Goal: Task Accomplishment & Management: Manage account settings

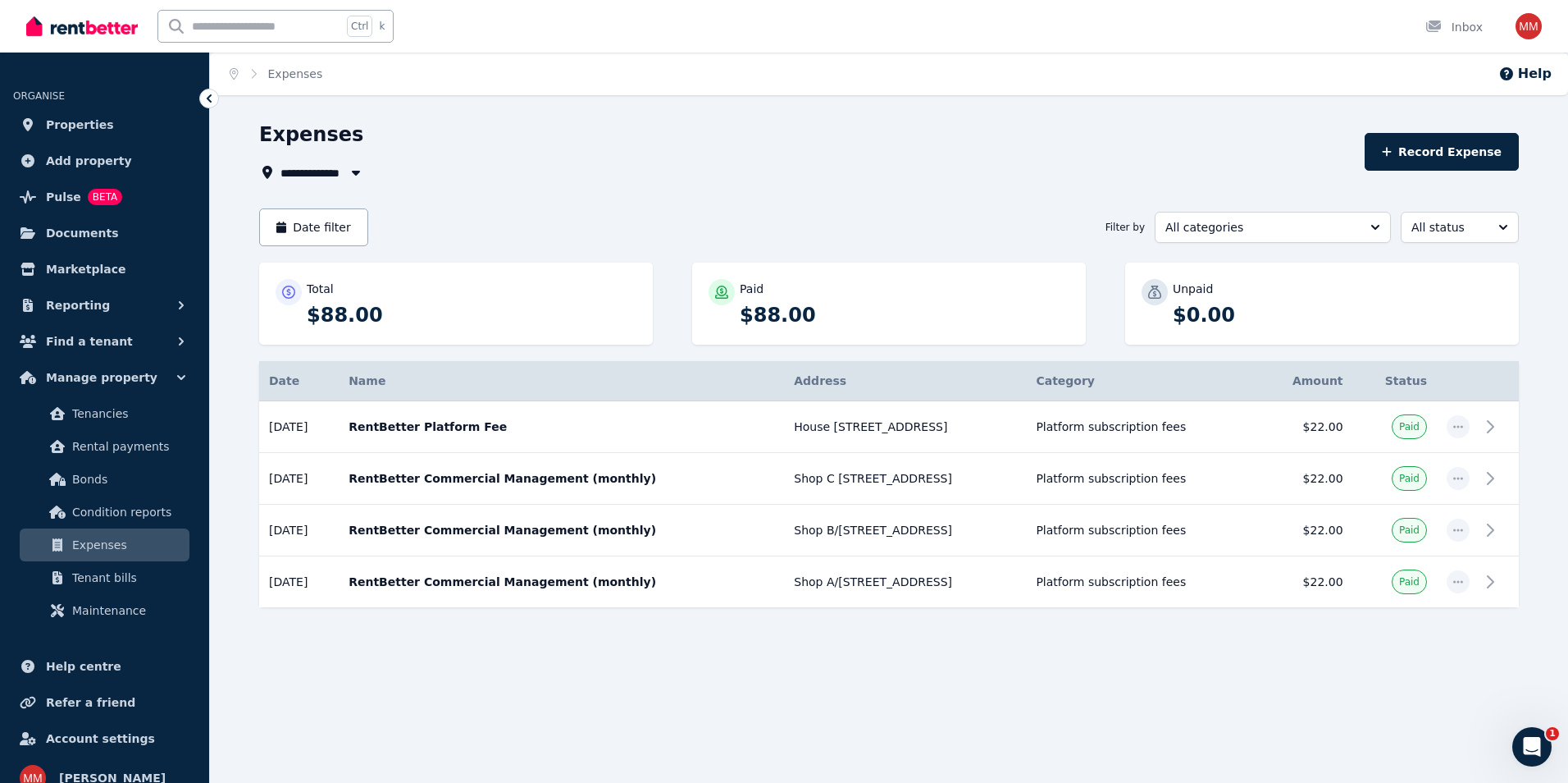
click at [491, 46] on div "Ctrl k Inbox" at bounding box center [756, 26] width 1460 height 53
click at [109, 410] on span "Tenancies" at bounding box center [127, 413] width 111 height 20
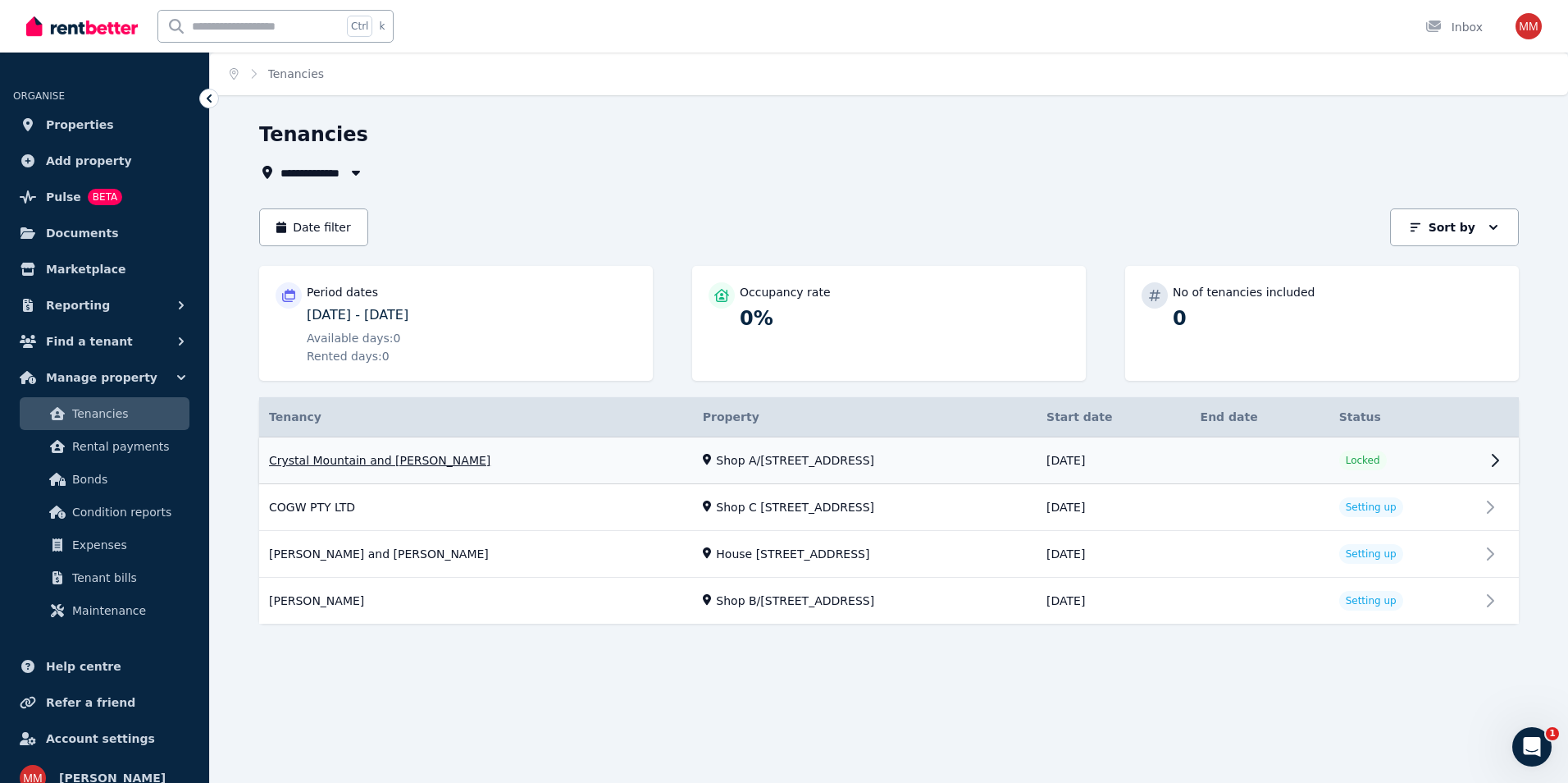
click at [766, 451] on link "View property details" at bounding box center [889, 460] width 1259 height 46
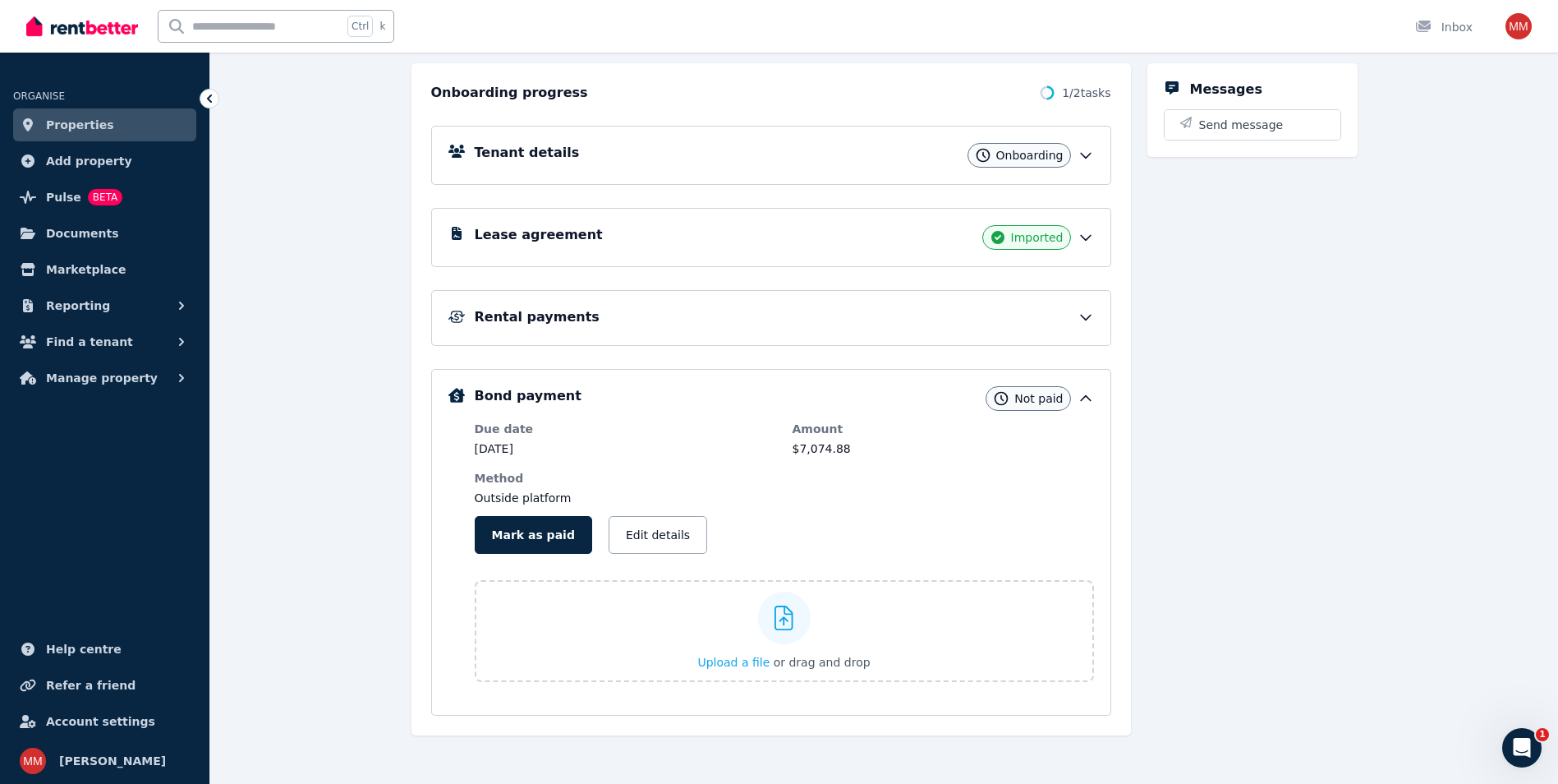
scroll to position [179, 0]
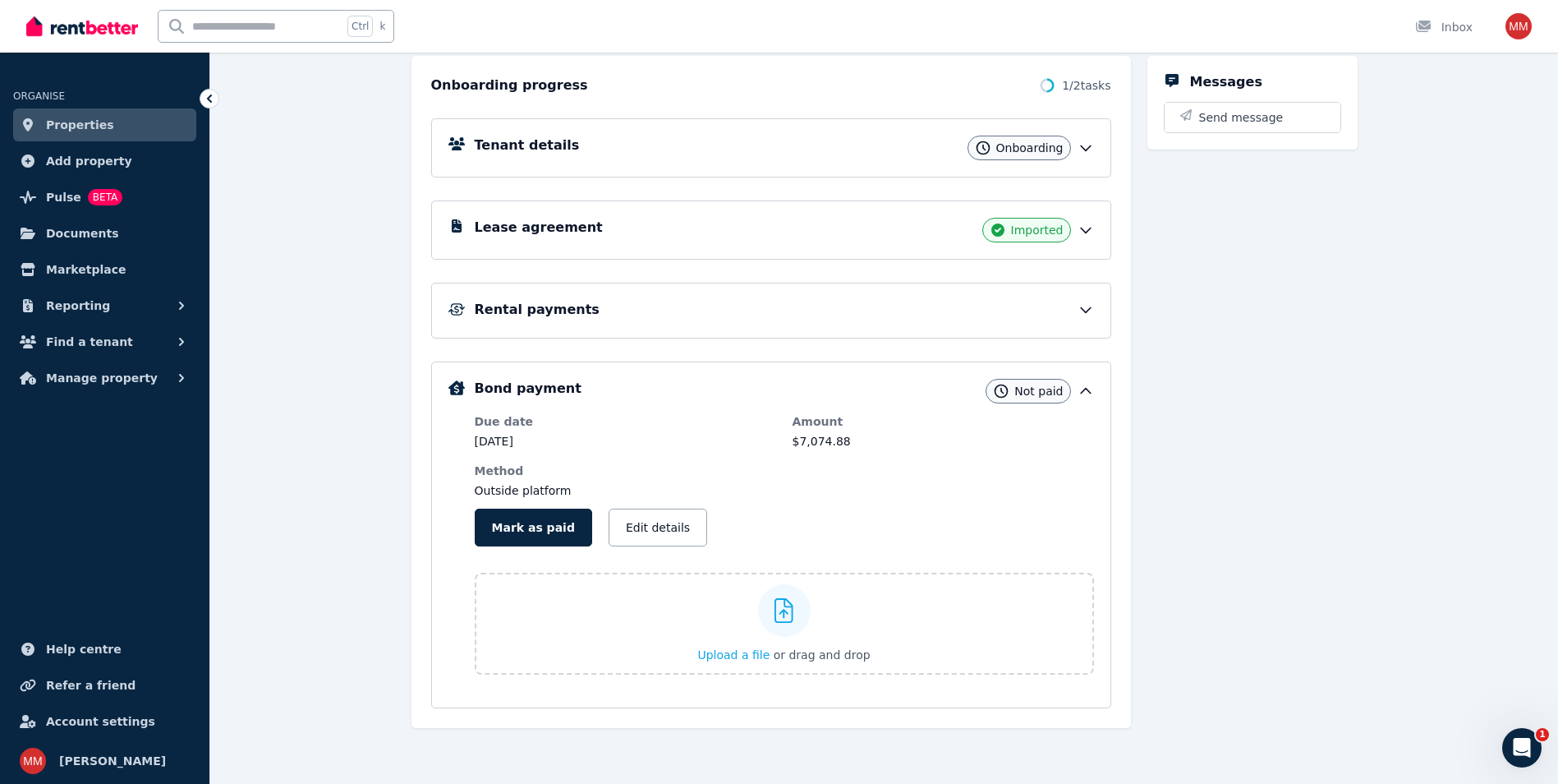
click at [1085, 148] on icon at bounding box center [1086, 148] width 16 height 16
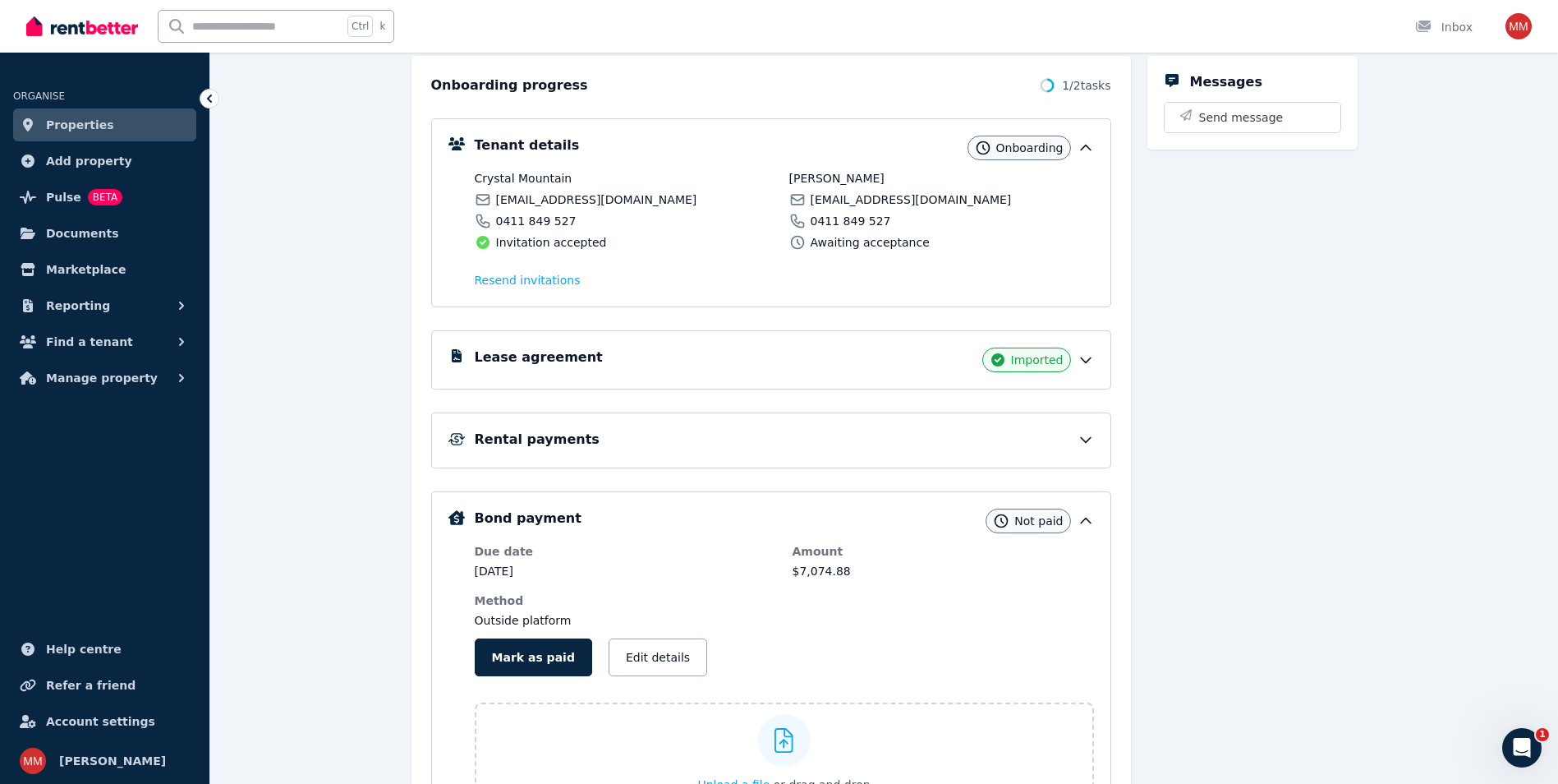
click at [808, 98] on div "Tenant details Onboarding Crystal Mountain [EMAIL_ADDRESS][DOMAIN_NAME] 0411 84…" at bounding box center [771, 467] width 680 height 743
click at [74, 230] on span "Documents" at bounding box center [82, 233] width 73 height 20
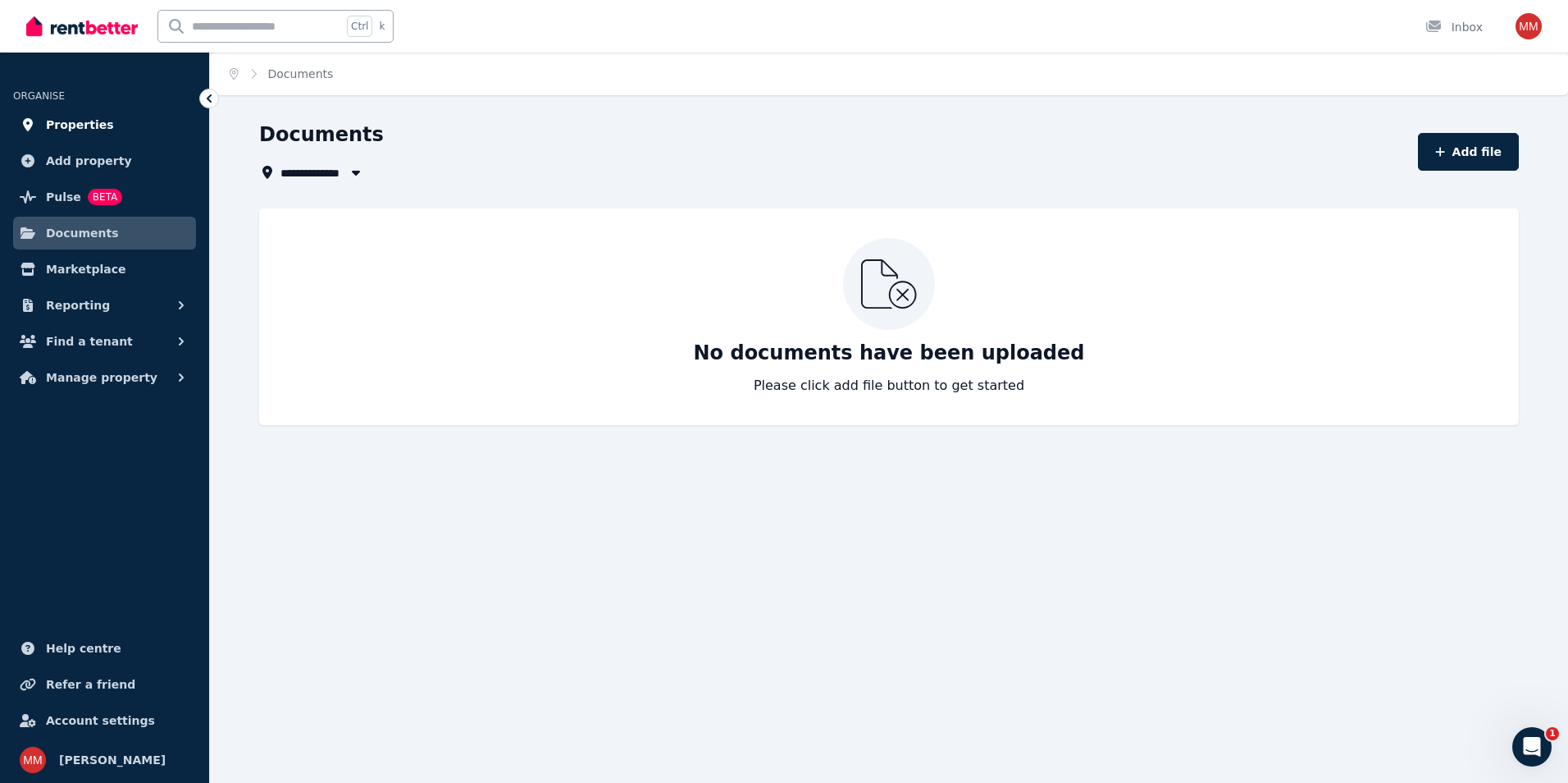
click at [61, 115] on span "Properties" at bounding box center [79, 125] width 68 height 20
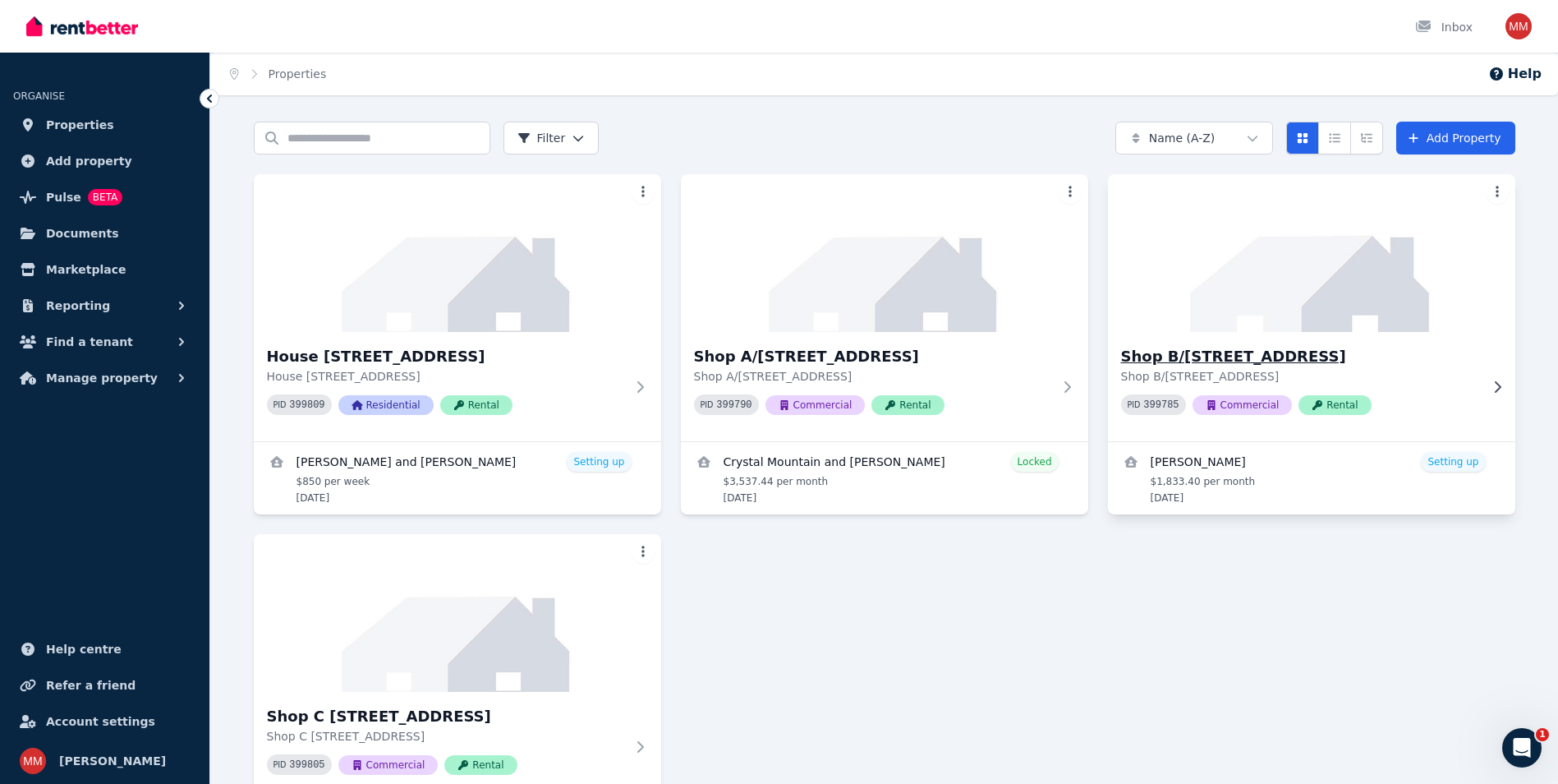
click at [1353, 260] on img at bounding box center [1311, 253] width 428 height 166
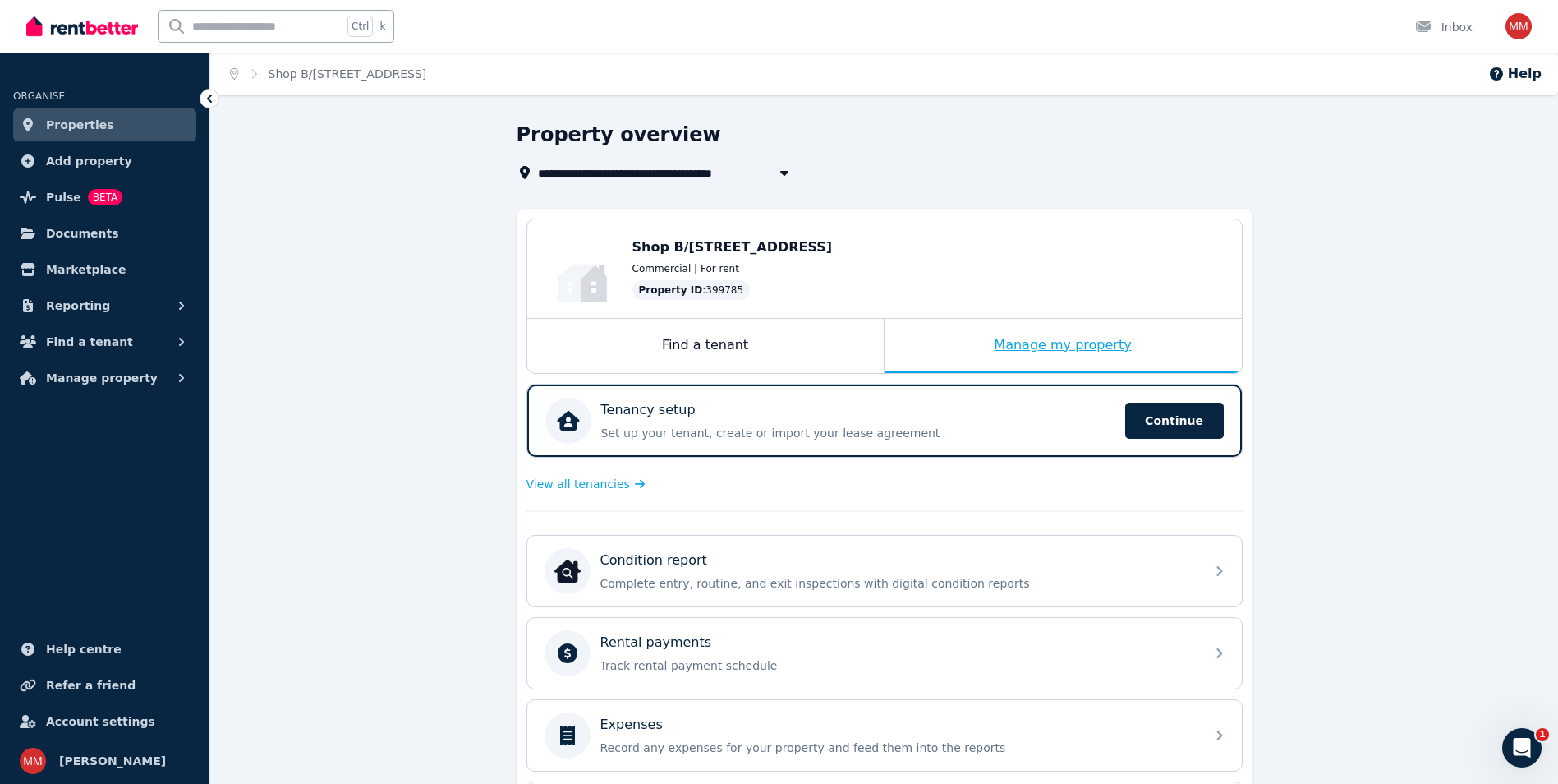
click at [1154, 350] on div "Manage my property" at bounding box center [1064, 346] width 357 height 54
click at [1054, 353] on div "Manage my property" at bounding box center [1064, 346] width 357 height 54
click at [1180, 421] on span "Continue" at bounding box center [1175, 421] width 98 height 36
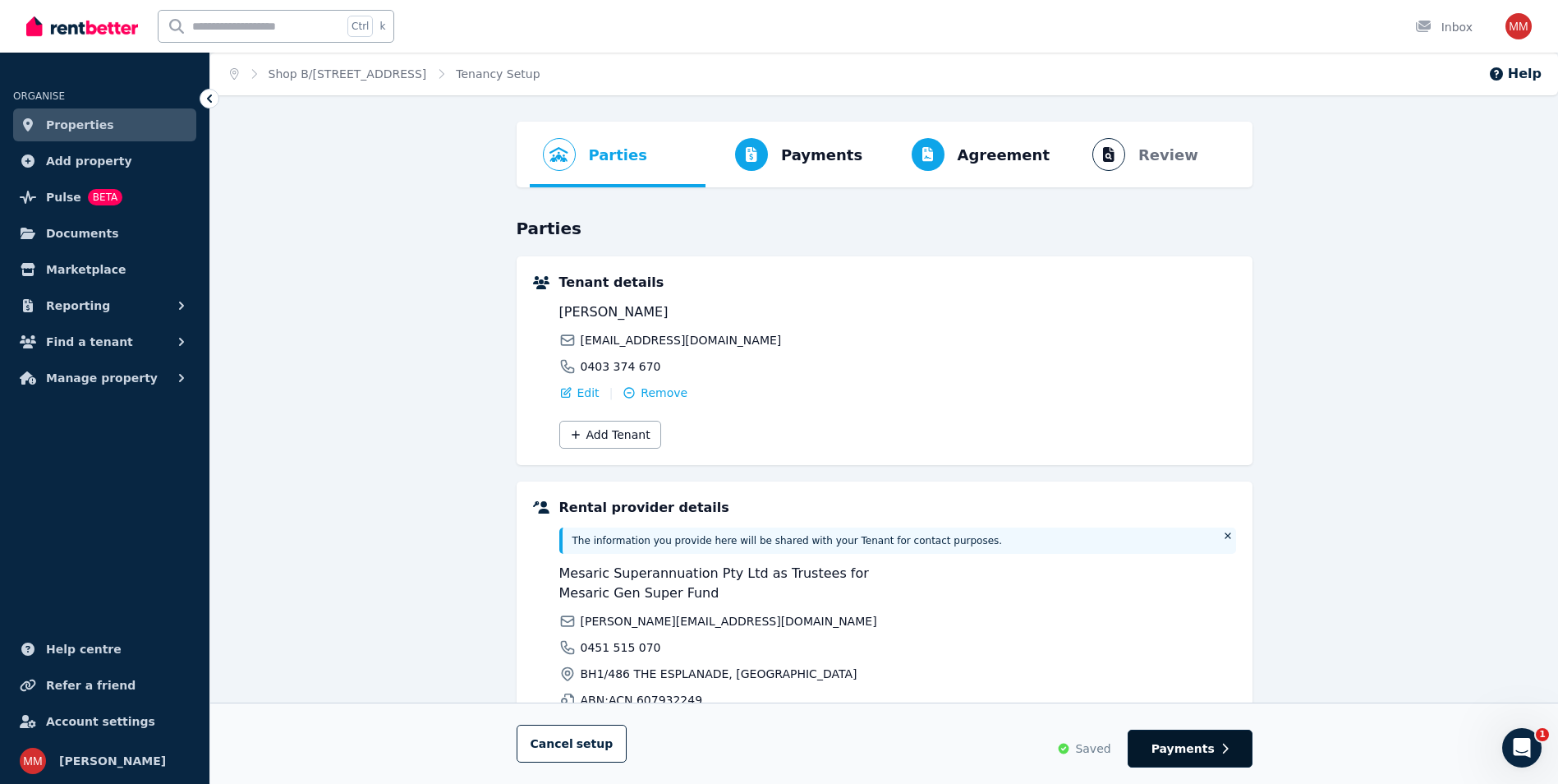
click at [1218, 756] on button "Payments" at bounding box center [1190, 748] width 125 height 37
select select "*******"
select select "**********"
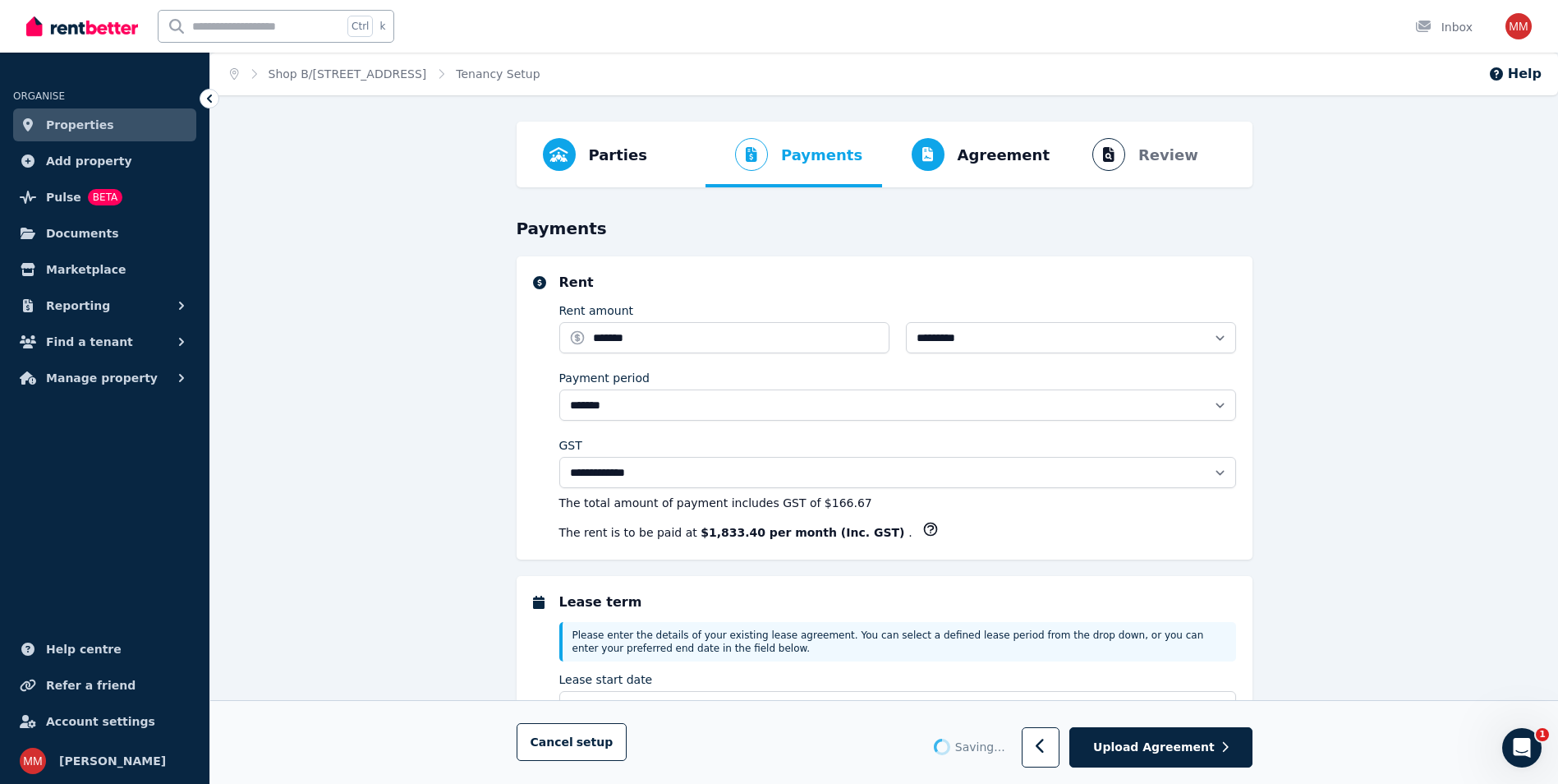
select select "**********"
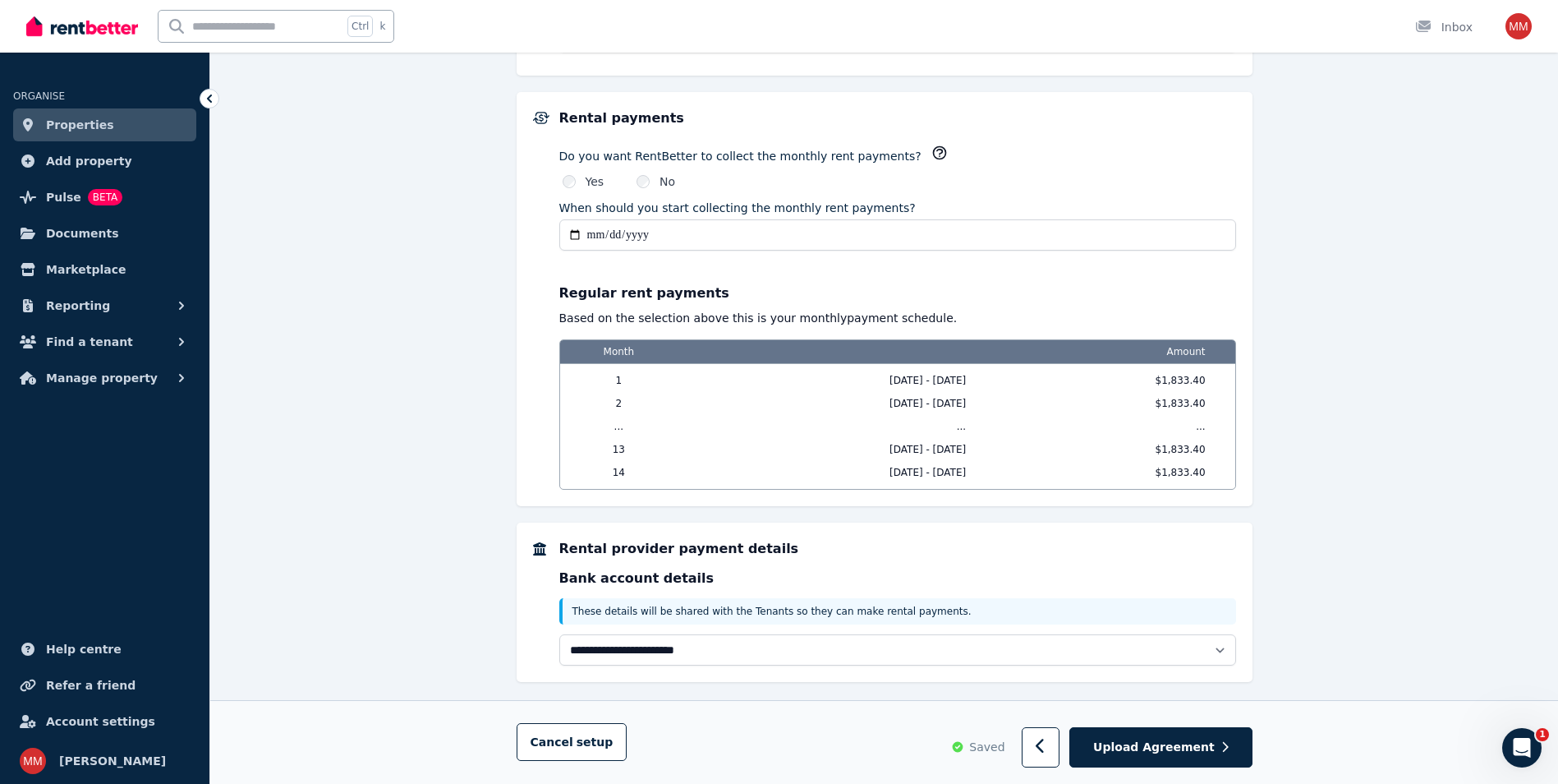
scroll to position [1241, 0]
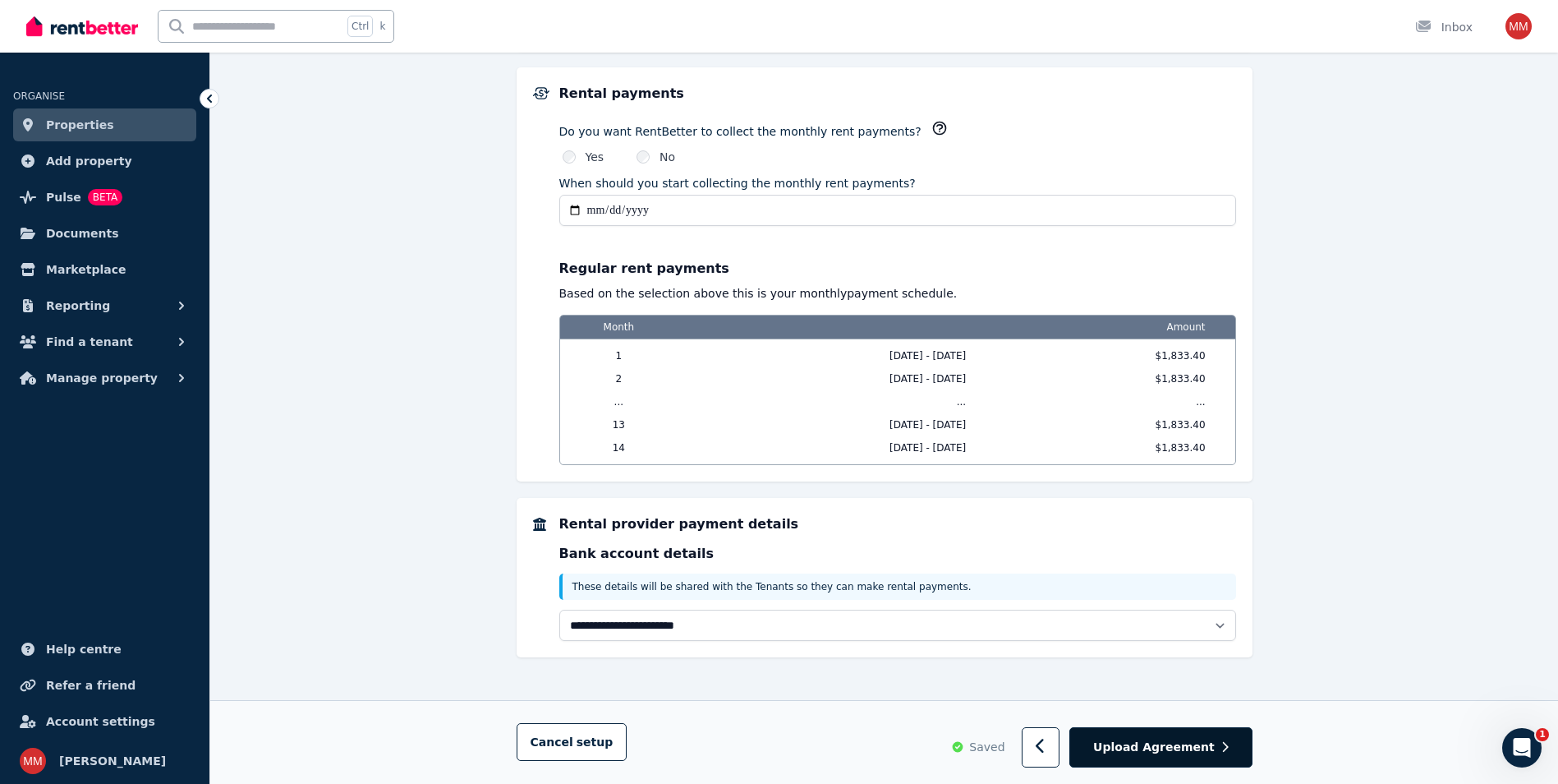
click at [1206, 756] on button "Upload Agreement" at bounding box center [1161, 748] width 182 height 40
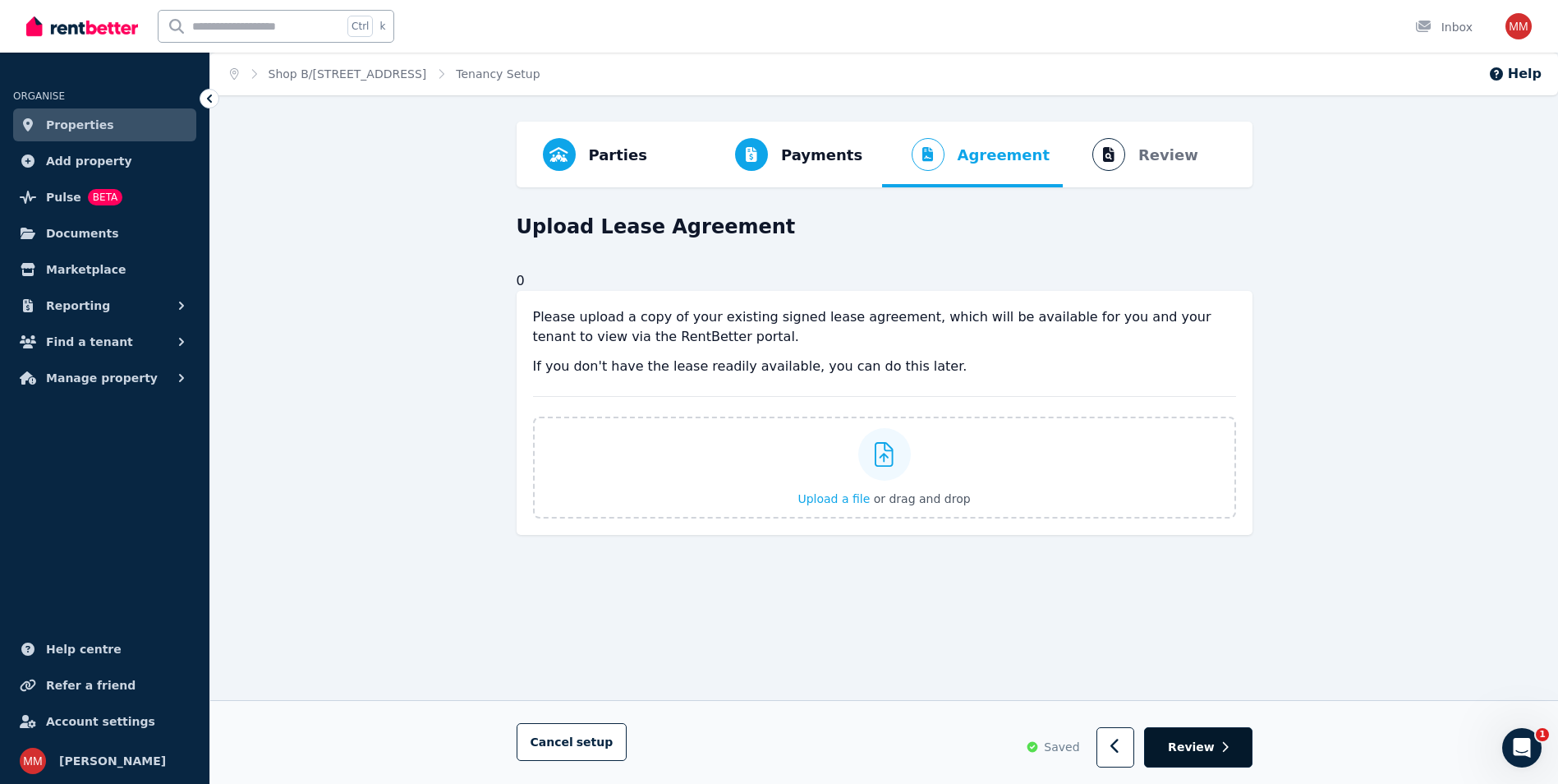
click at [1208, 746] on span "Review" at bounding box center [1191, 748] width 46 height 16
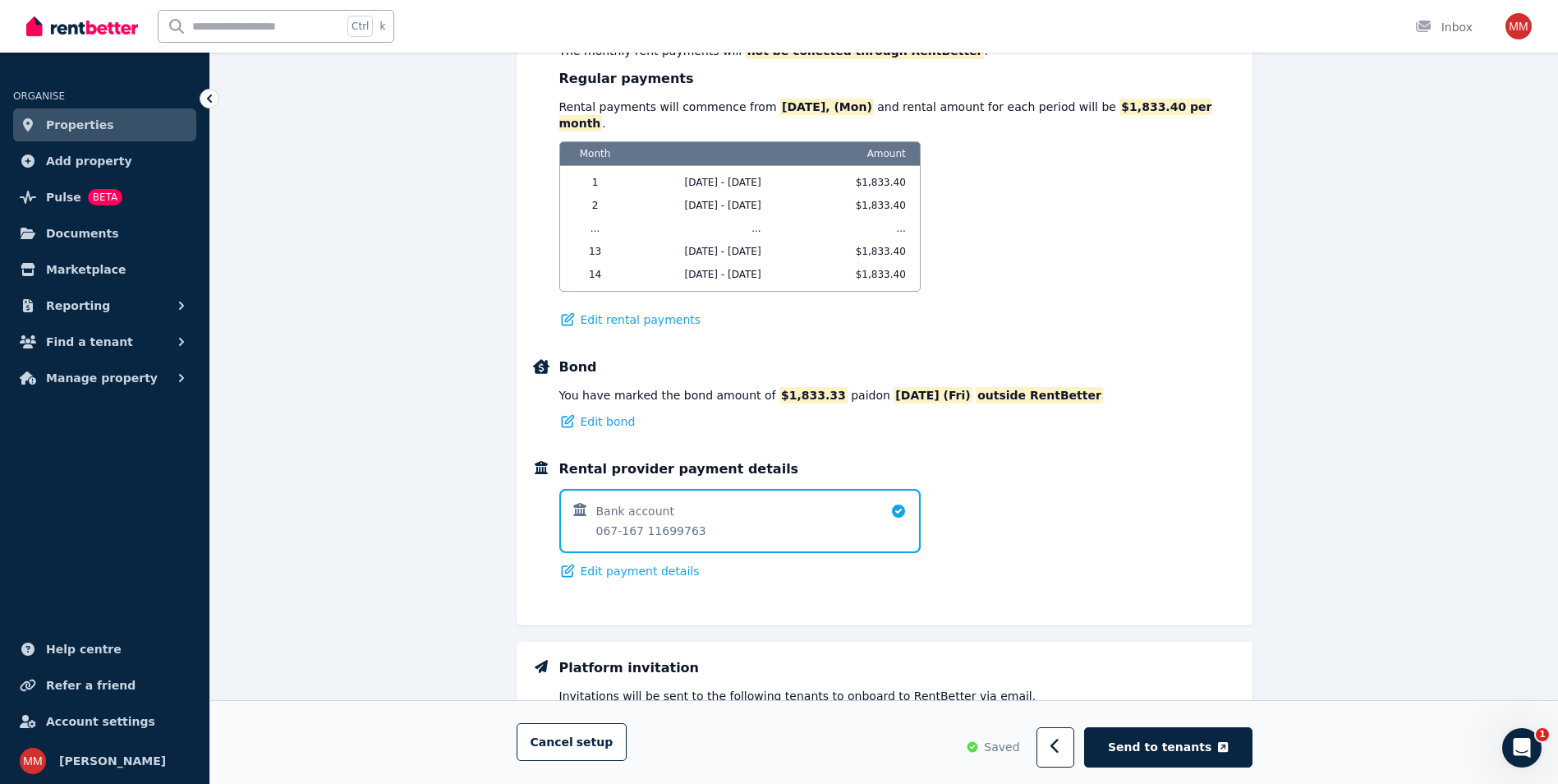
scroll to position [1033, 0]
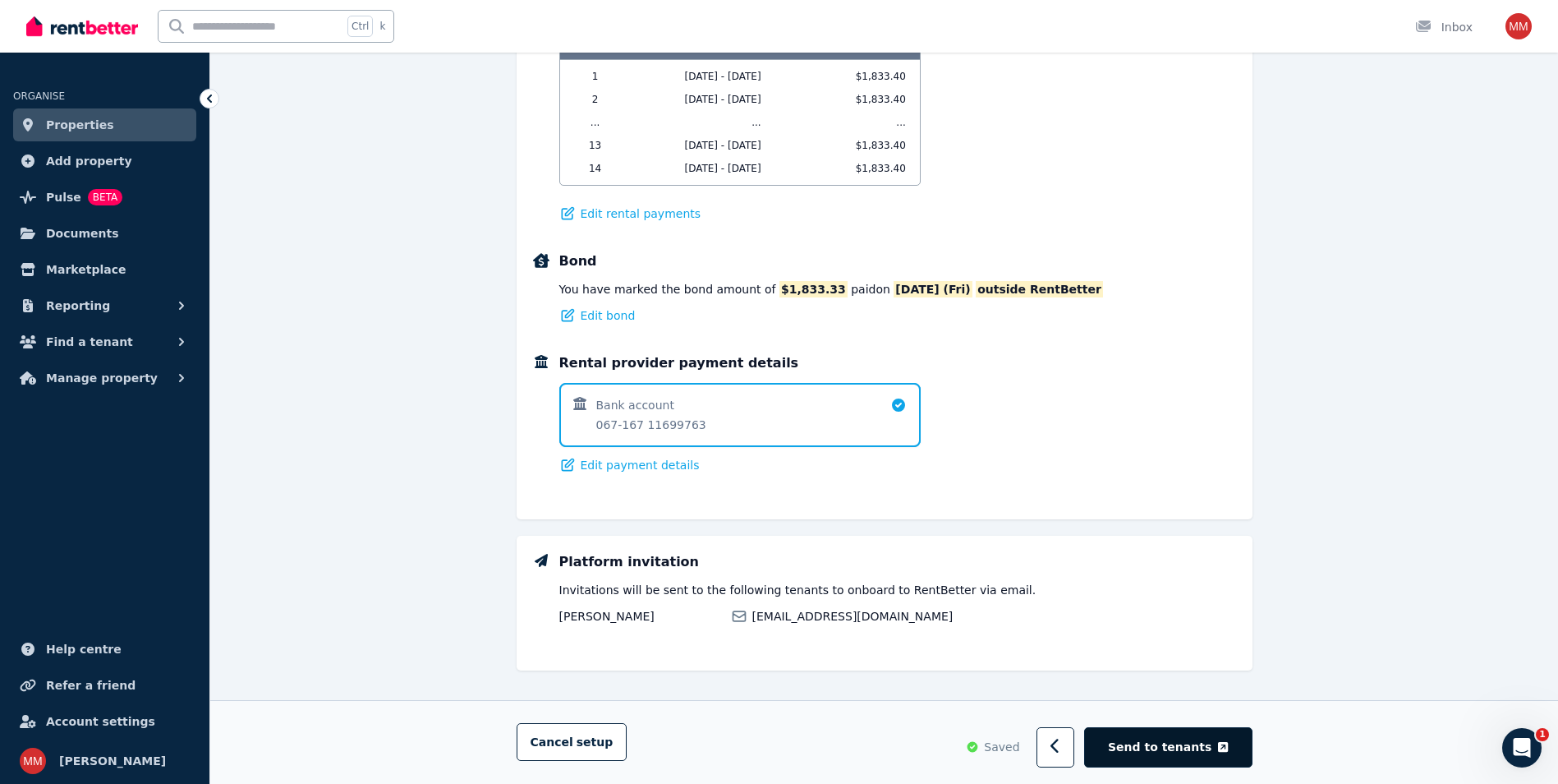
click at [1162, 754] on span "Send to tenants" at bounding box center [1161, 748] width 104 height 16
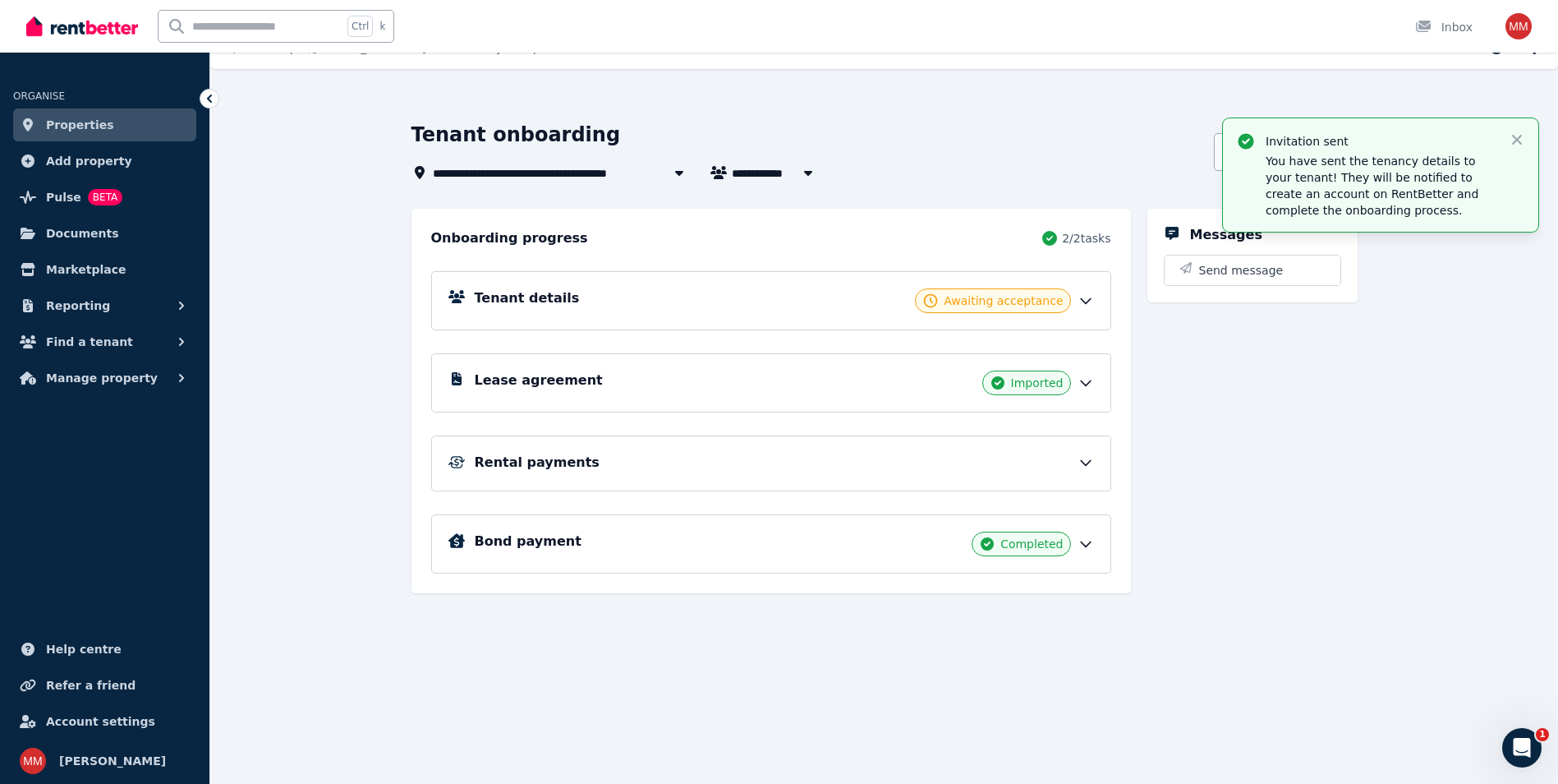
scroll to position [26, 0]
click at [77, 125] on span "Properties" at bounding box center [79, 125] width 68 height 20
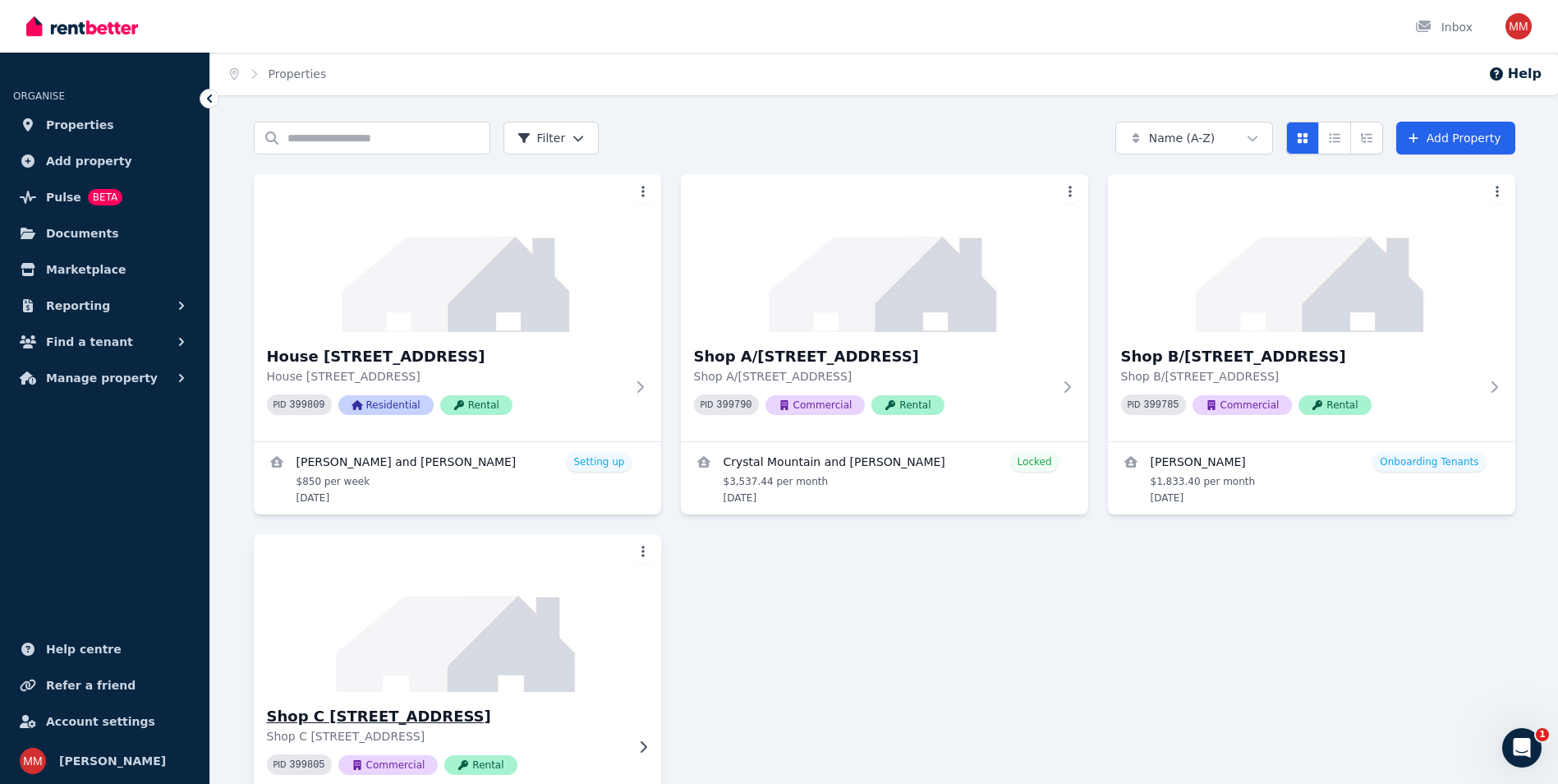
click at [405, 714] on h3 "Shop C [STREET_ADDRESS]" at bounding box center [446, 716] width 358 height 23
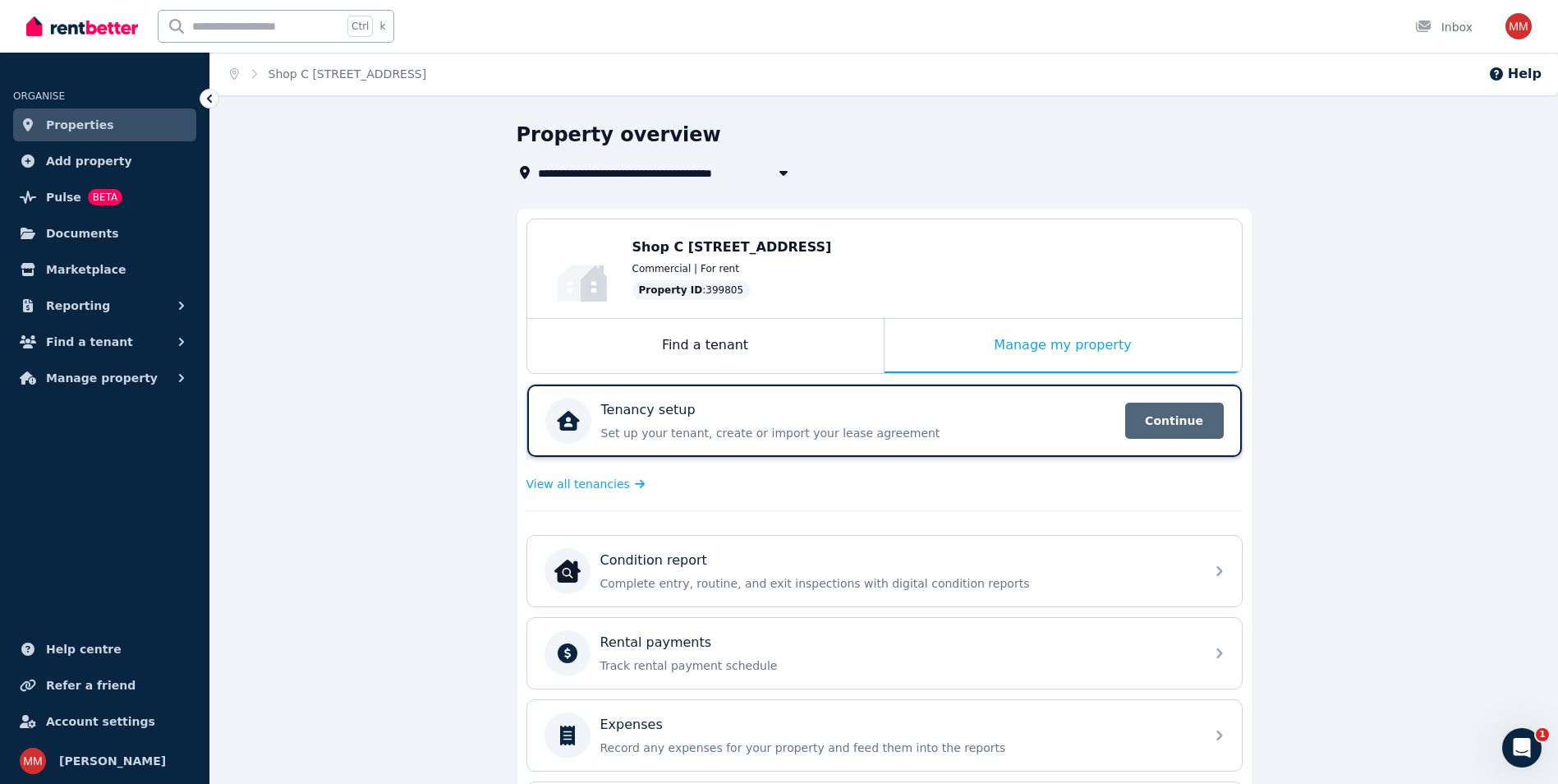
click at [1174, 419] on span "Continue" at bounding box center [1175, 421] width 98 height 36
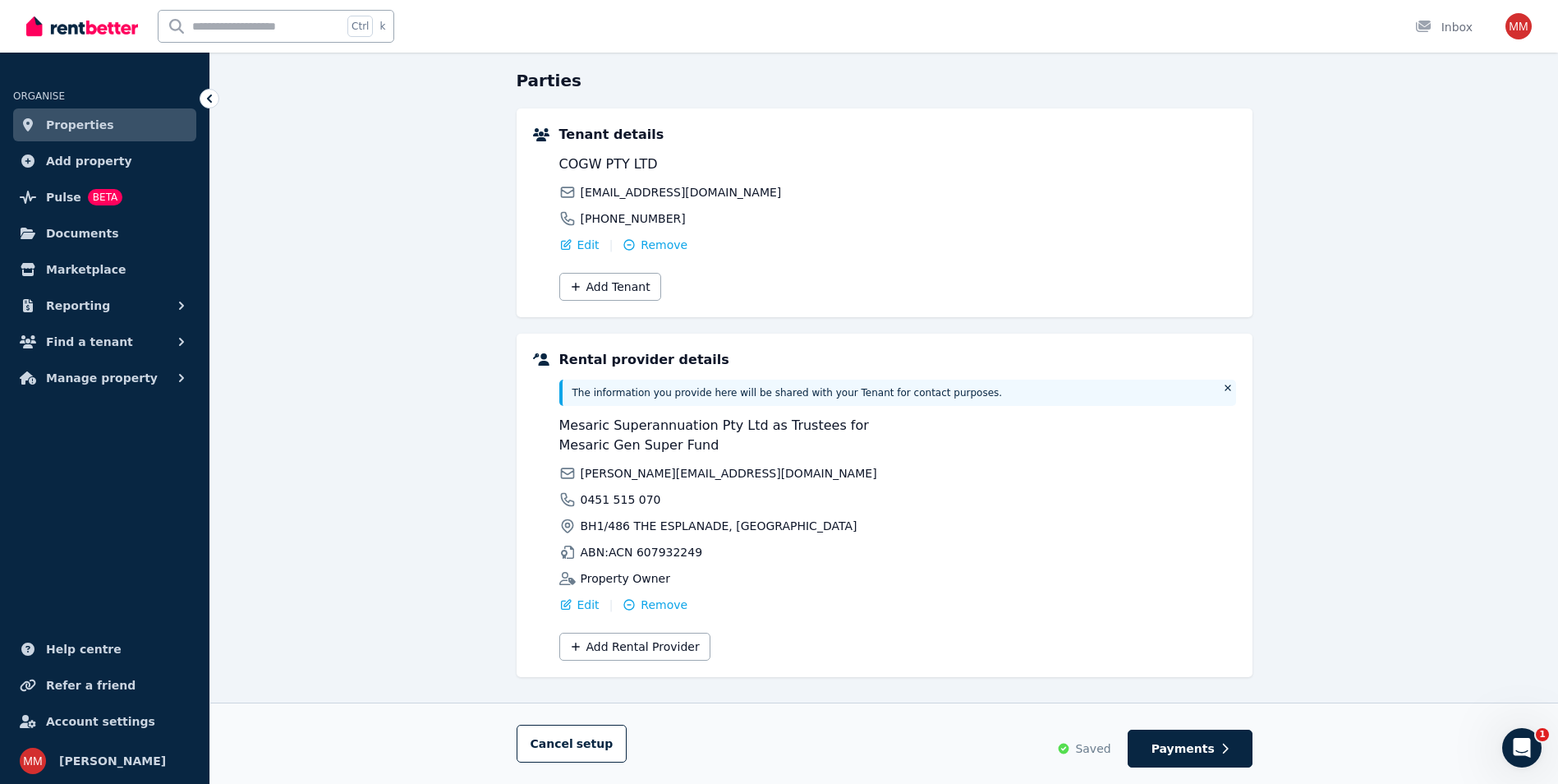
scroll to position [169, 0]
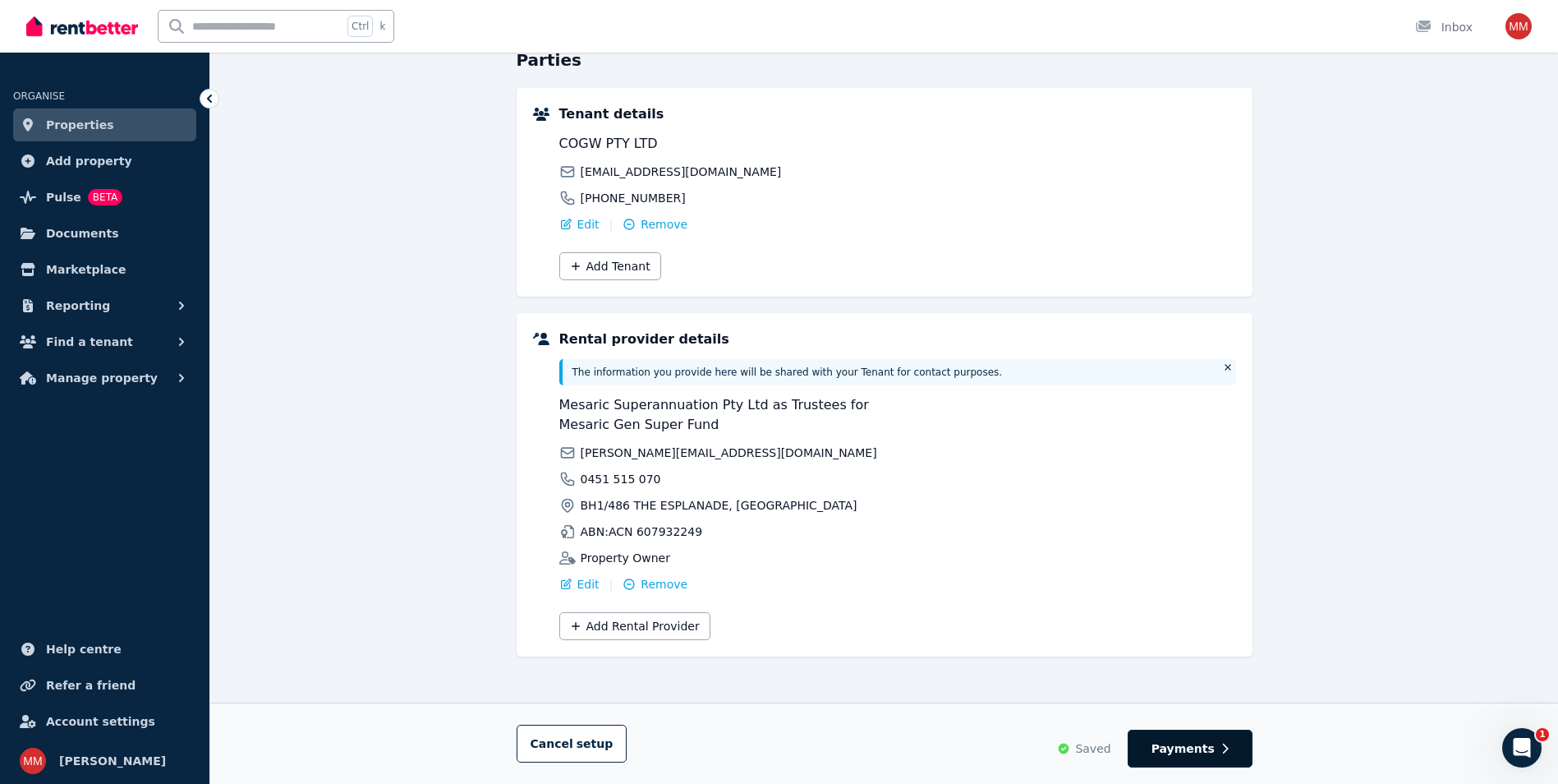
click at [1188, 754] on span "Payments" at bounding box center [1182, 748] width 63 height 16
select select "*******"
select select "**********"
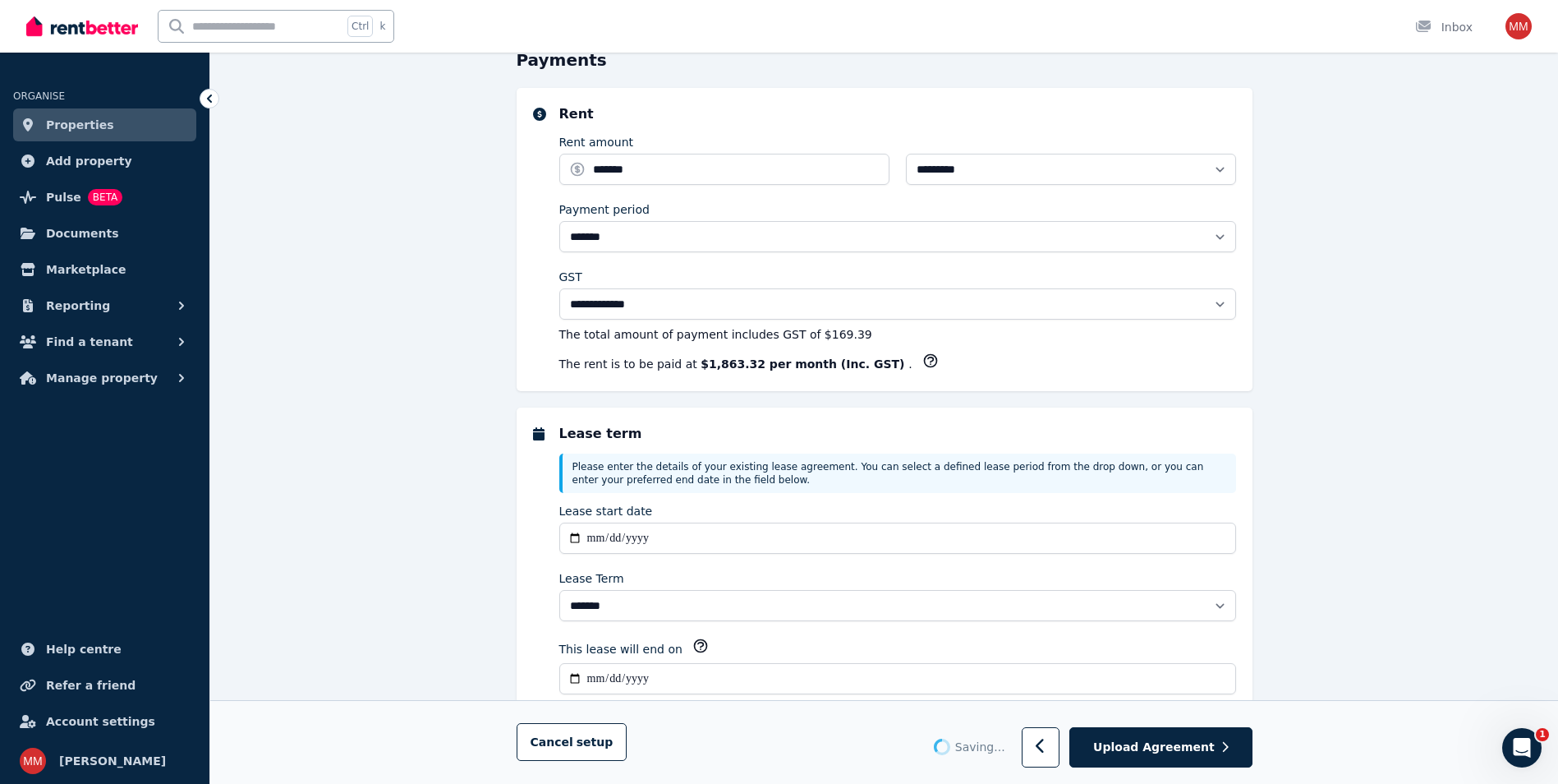
scroll to position [0, 0]
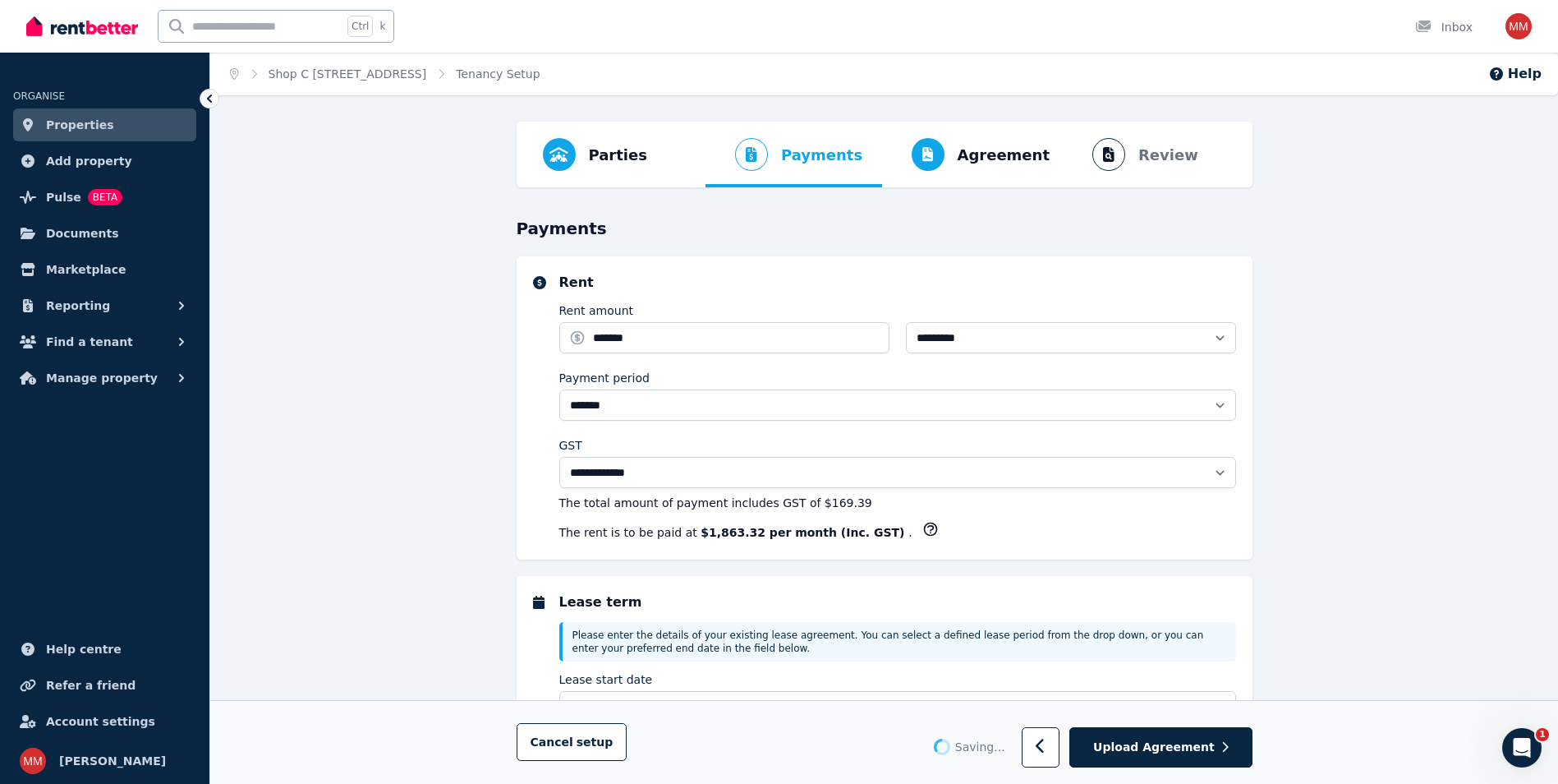
select select "**********"
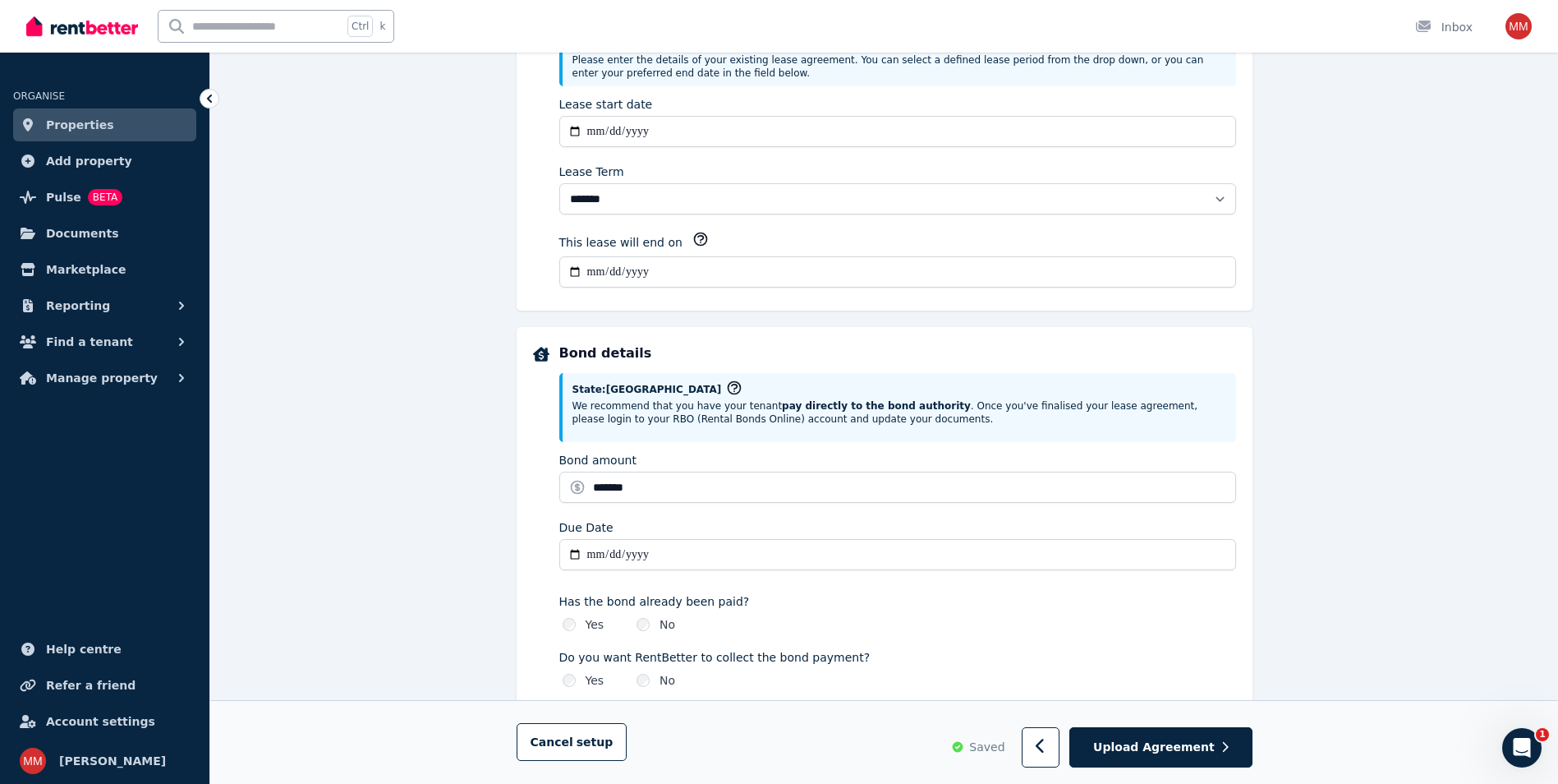
scroll to position [1229, 0]
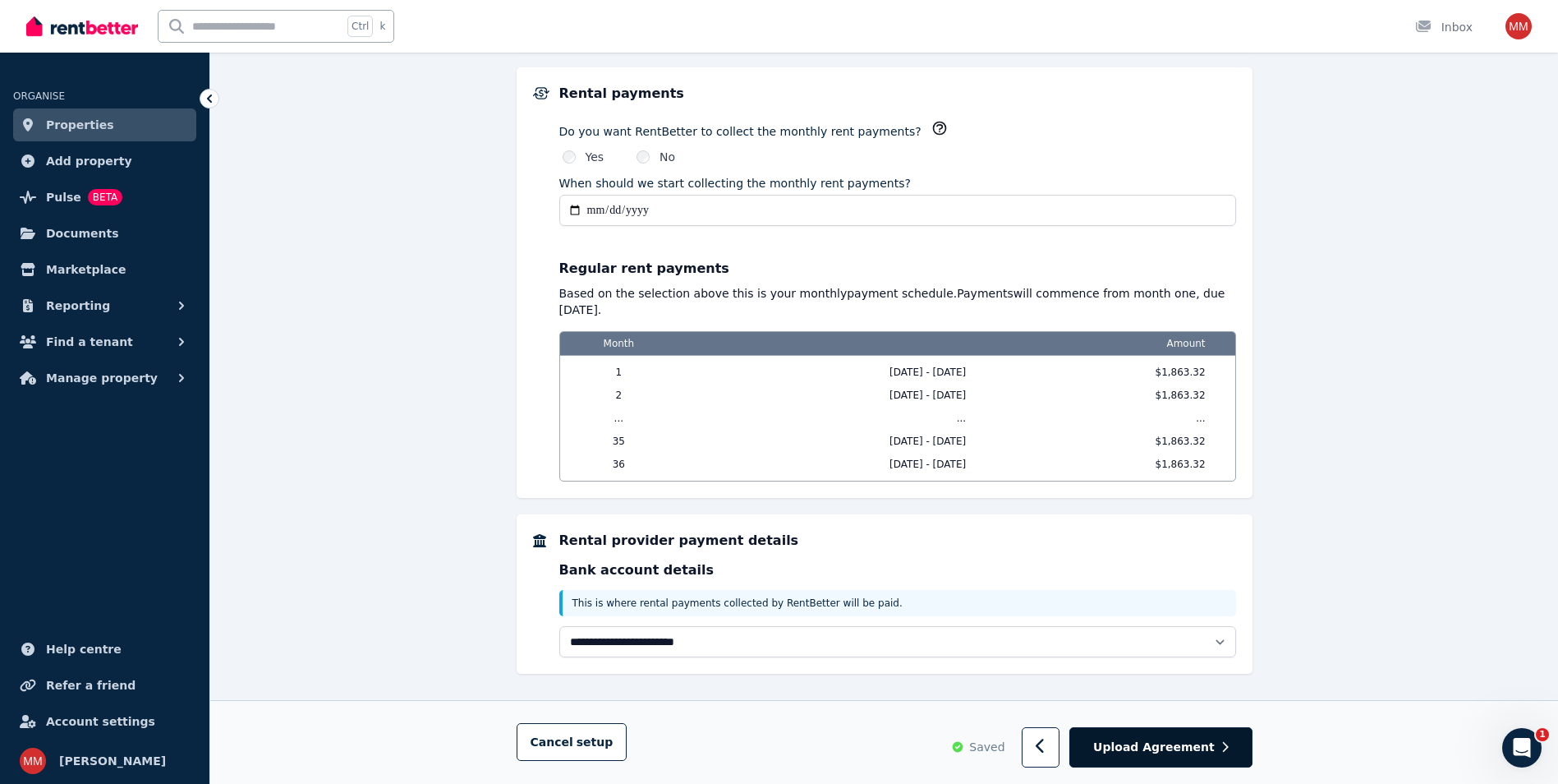
click at [1192, 749] on span "Upload Agreement" at bounding box center [1153, 748] width 121 height 16
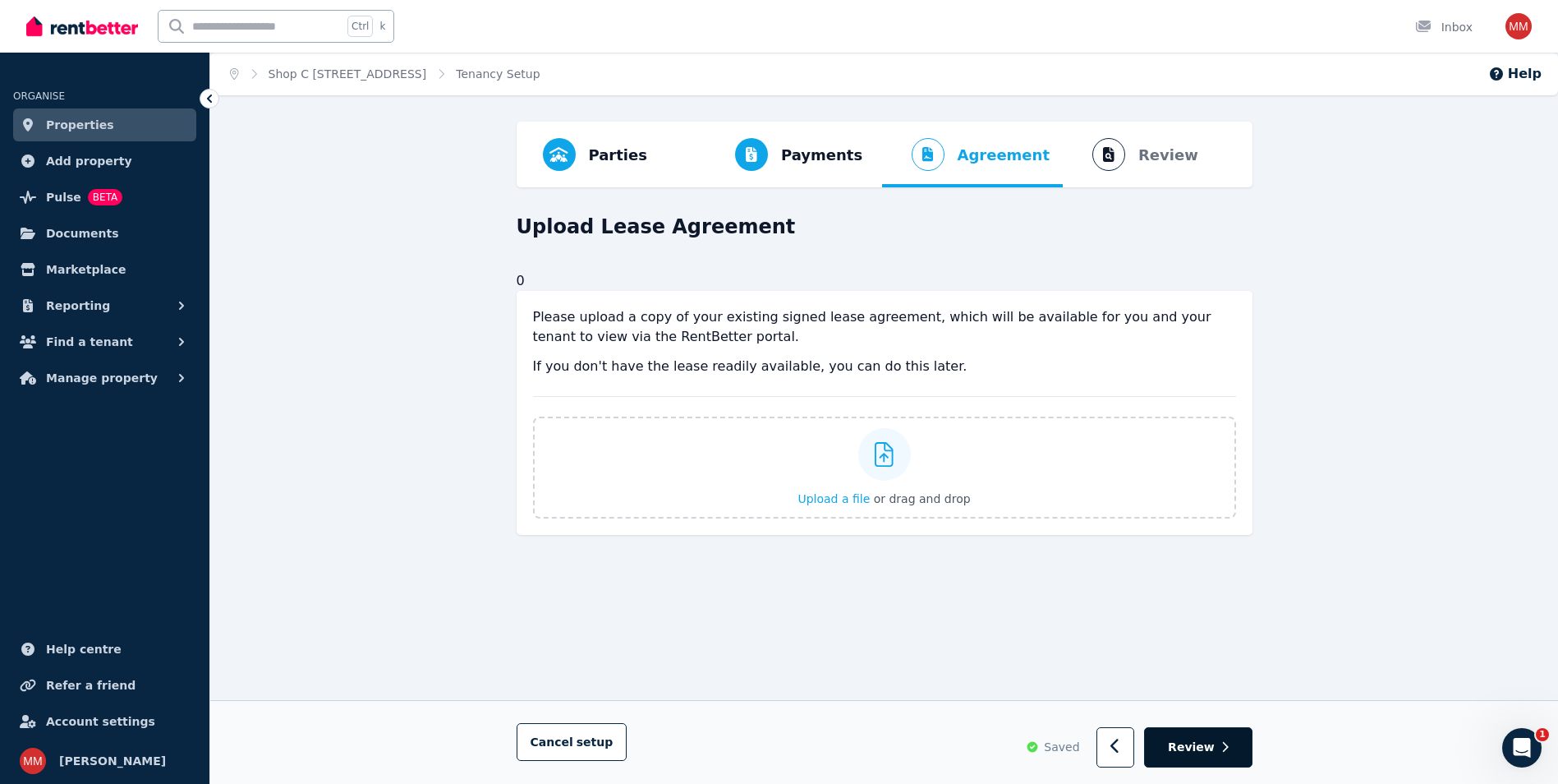
click at [1196, 743] on span "Review" at bounding box center [1191, 748] width 46 height 16
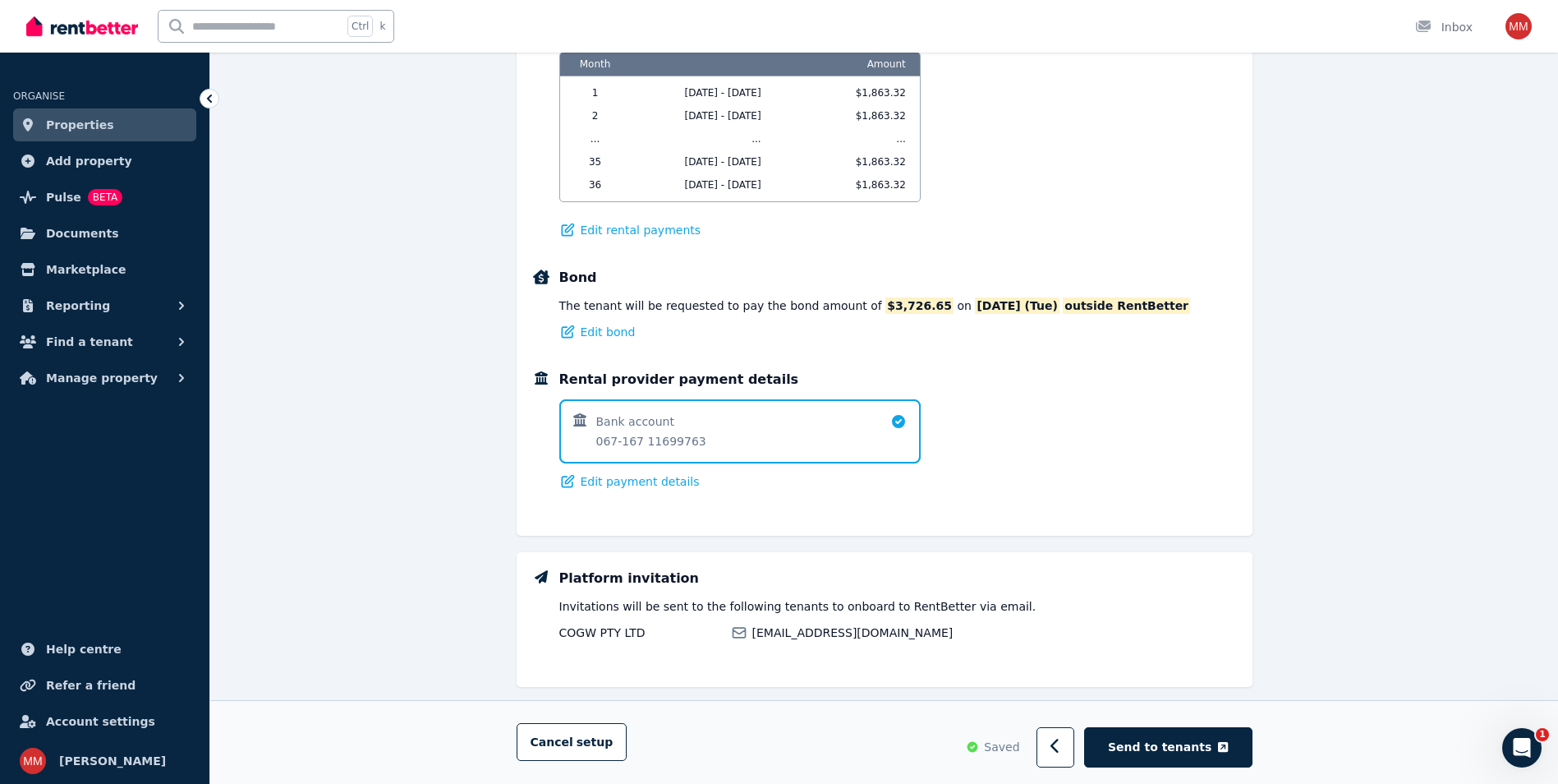
scroll to position [1033, 0]
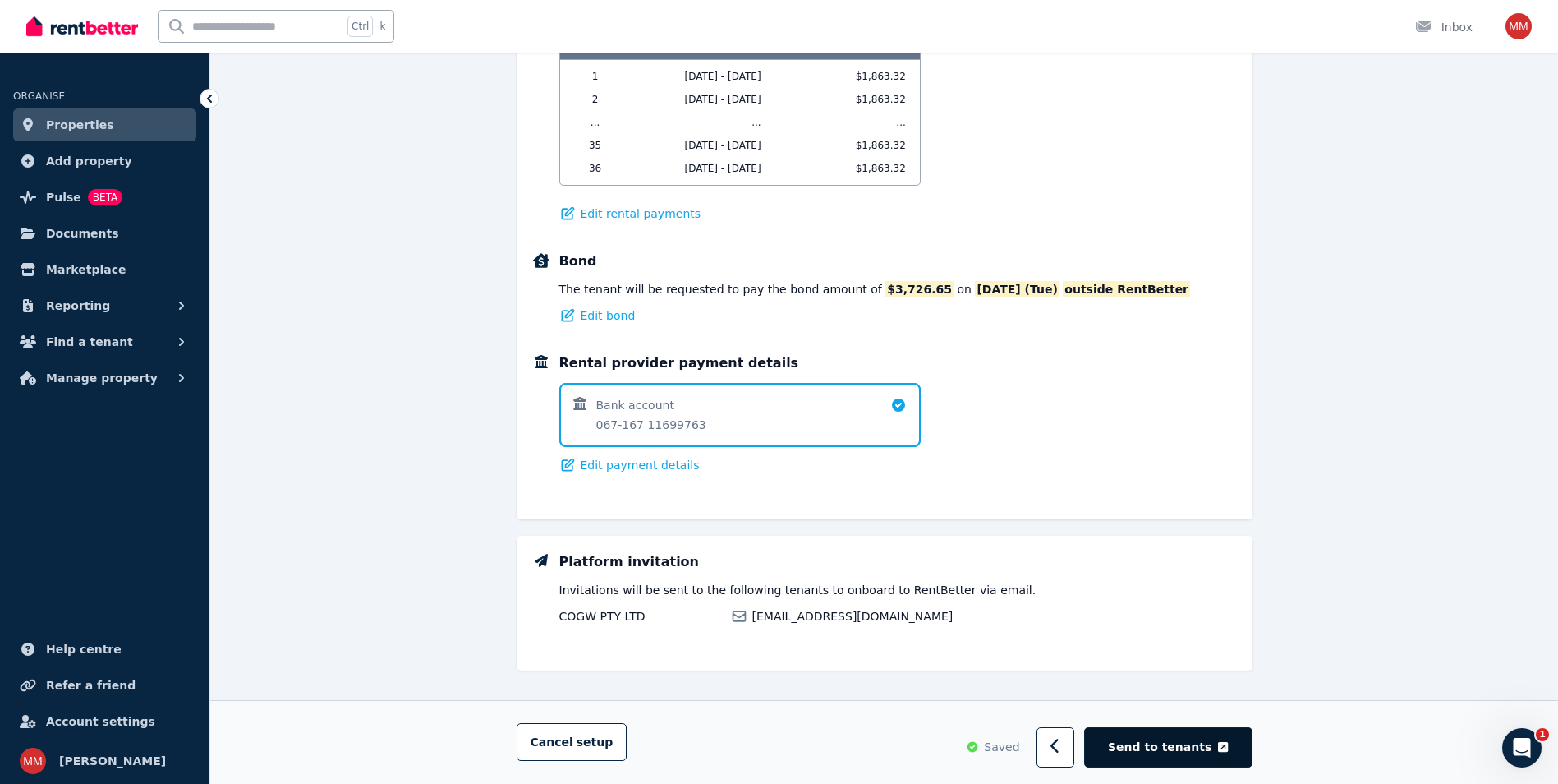
click at [1163, 742] on span "Send to tenants" at bounding box center [1161, 748] width 104 height 16
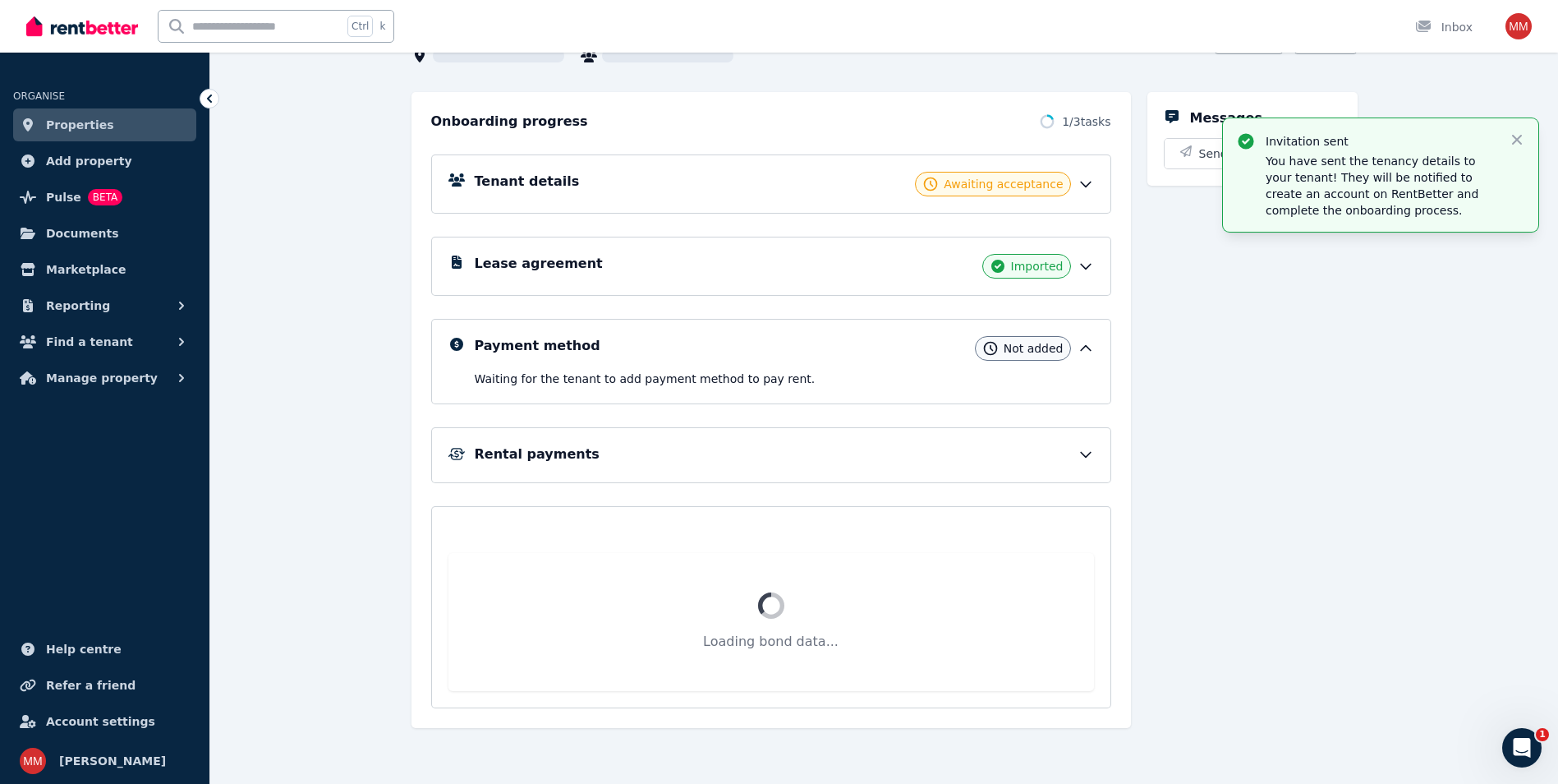
scroll to position [26, 0]
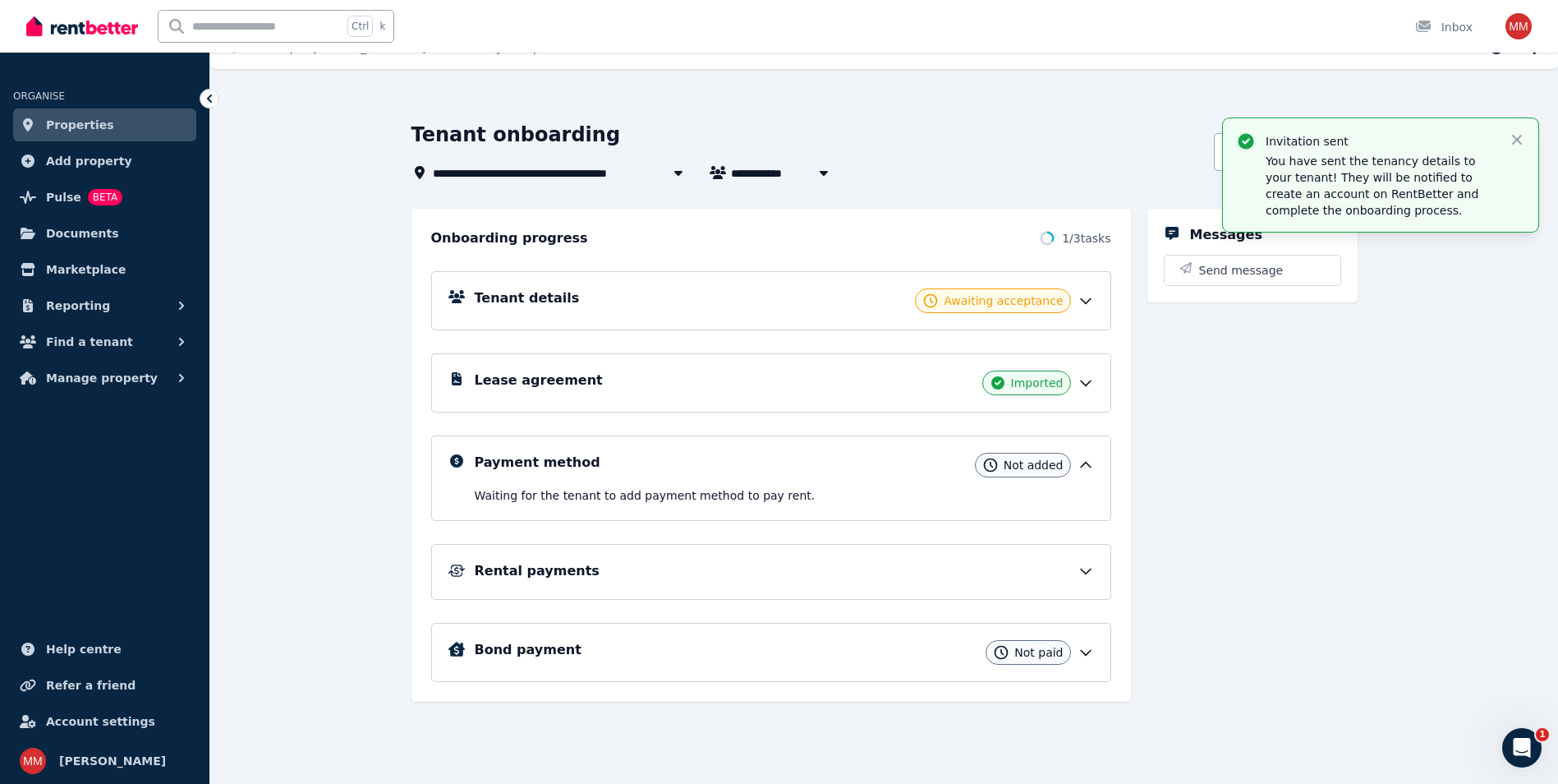
click at [62, 126] on span "Properties" at bounding box center [79, 125] width 68 height 20
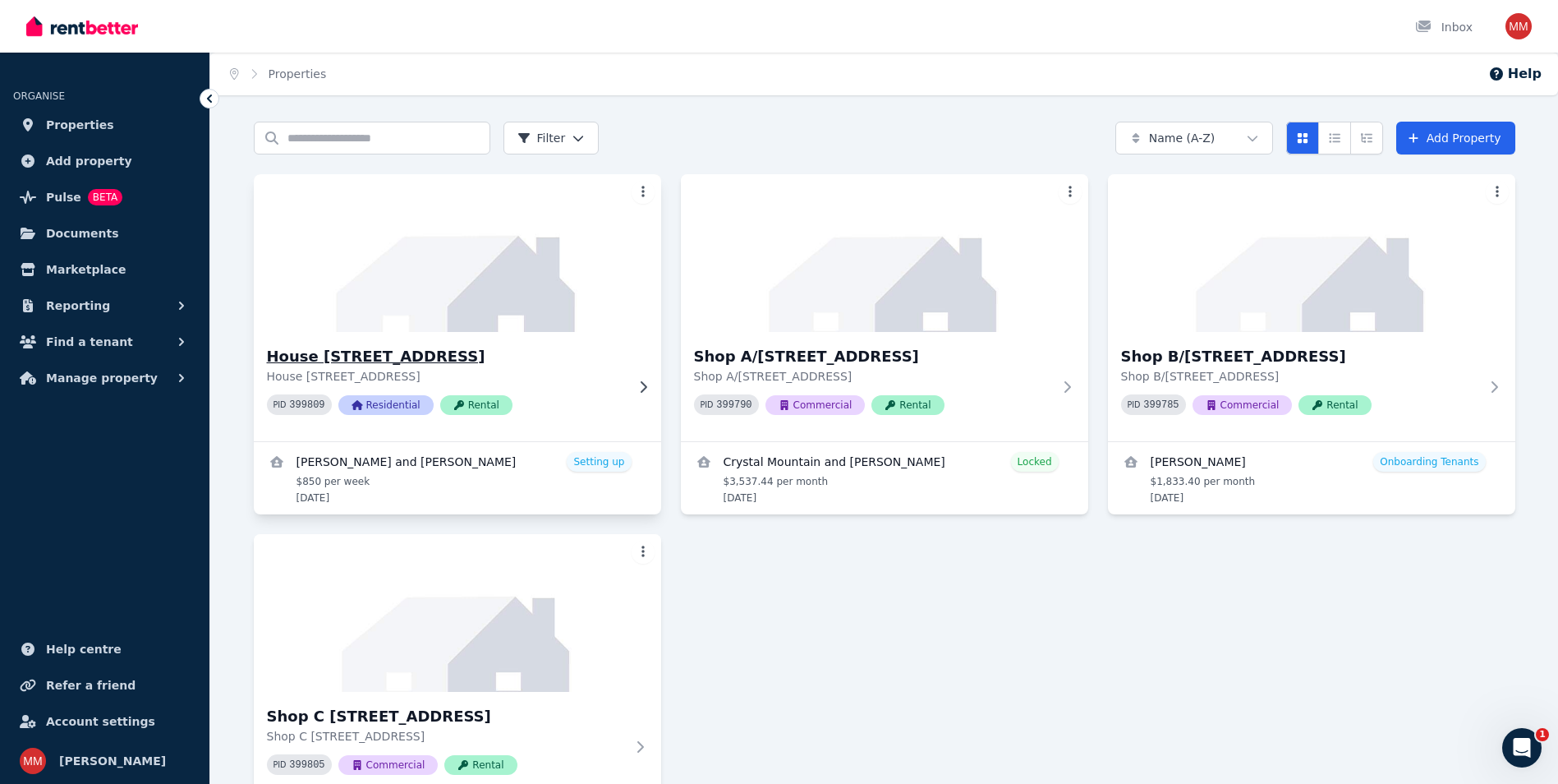
click at [521, 347] on h3 "House [STREET_ADDRESS]" at bounding box center [446, 356] width 358 height 23
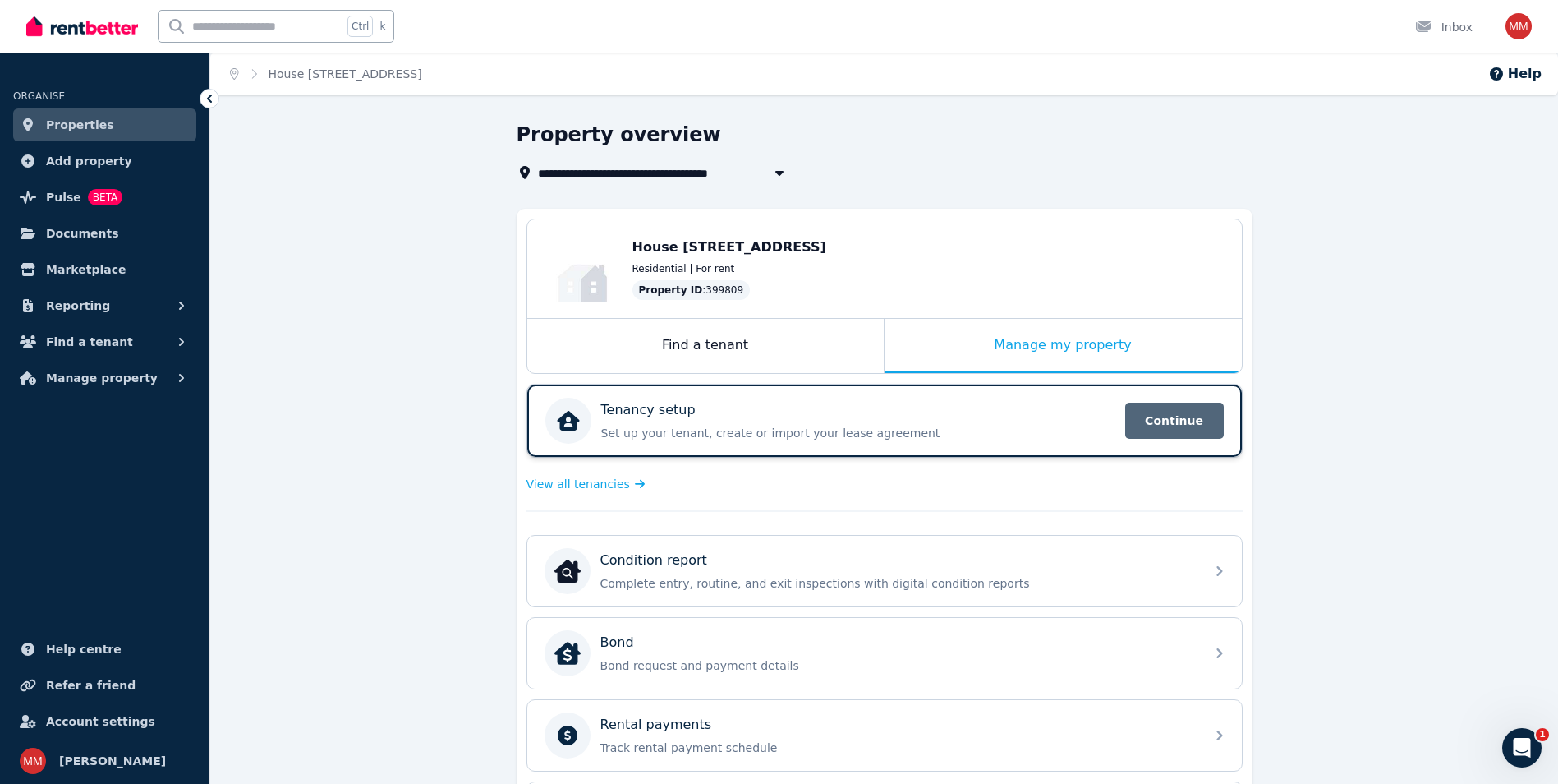
click at [1174, 437] on span "Continue" at bounding box center [1175, 421] width 98 height 36
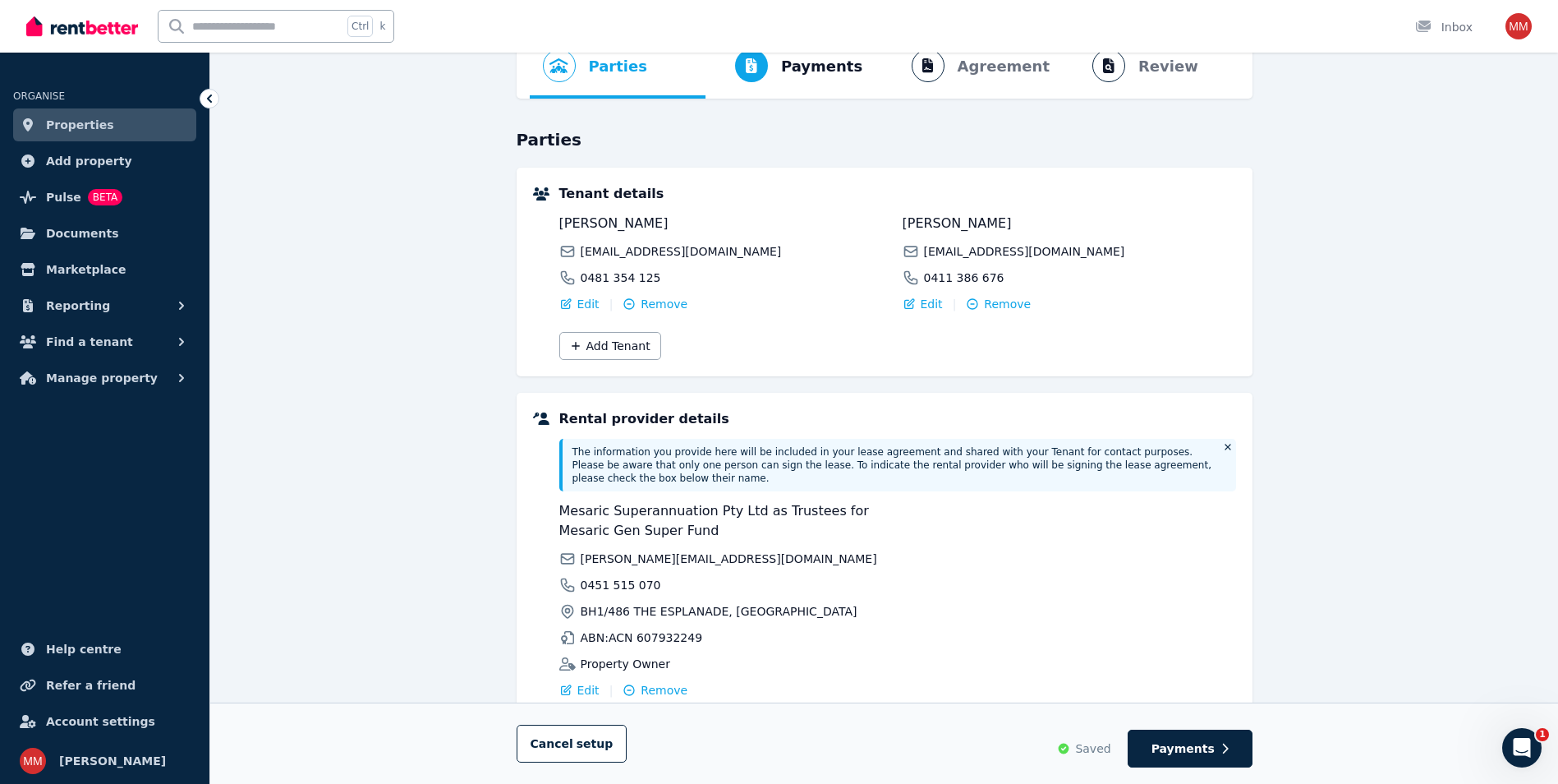
scroll to position [214, 0]
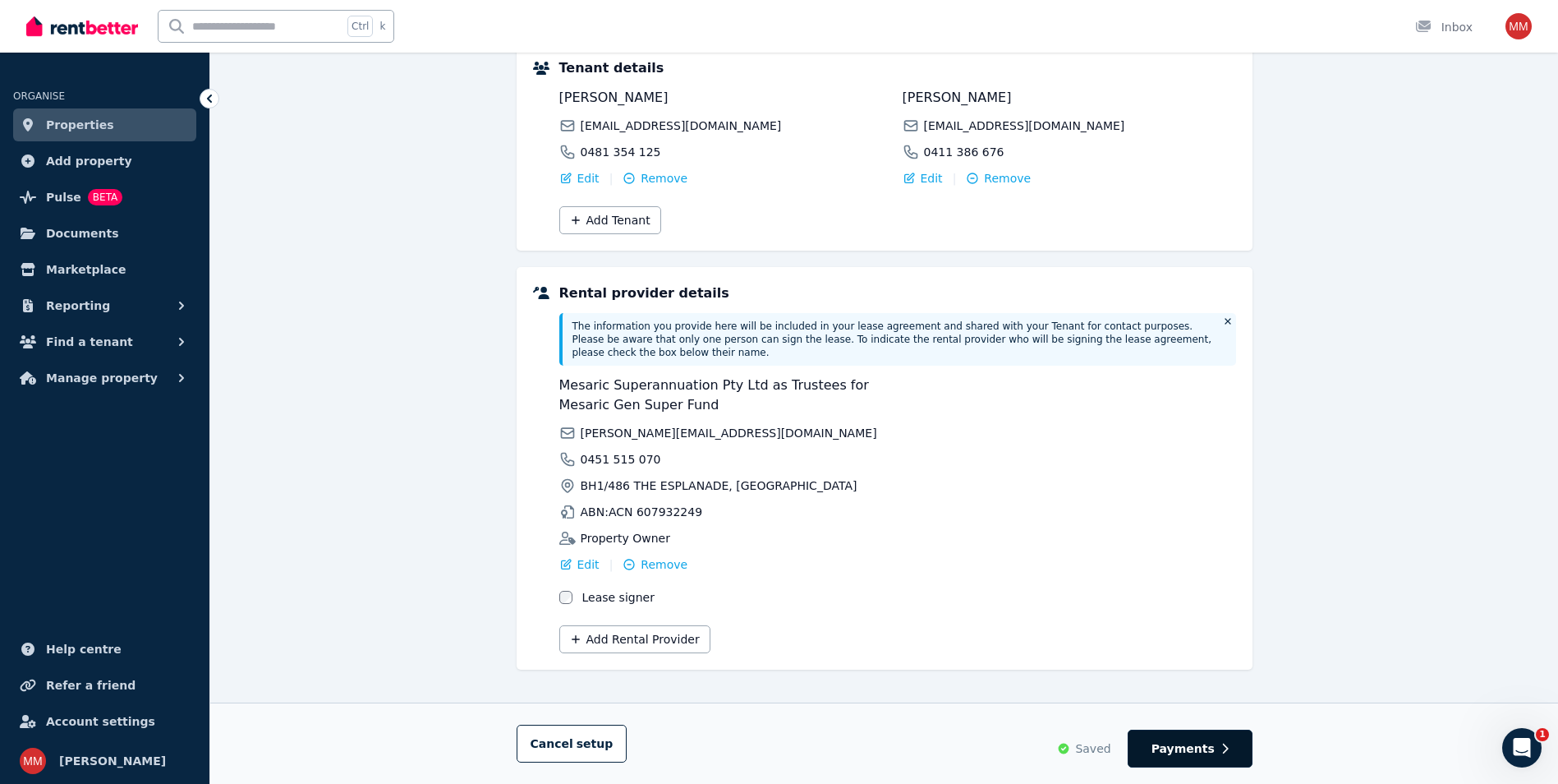
click at [1216, 745] on button "Payments" at bounding box center [1190, 748] width 125 height 37
select select "**********"
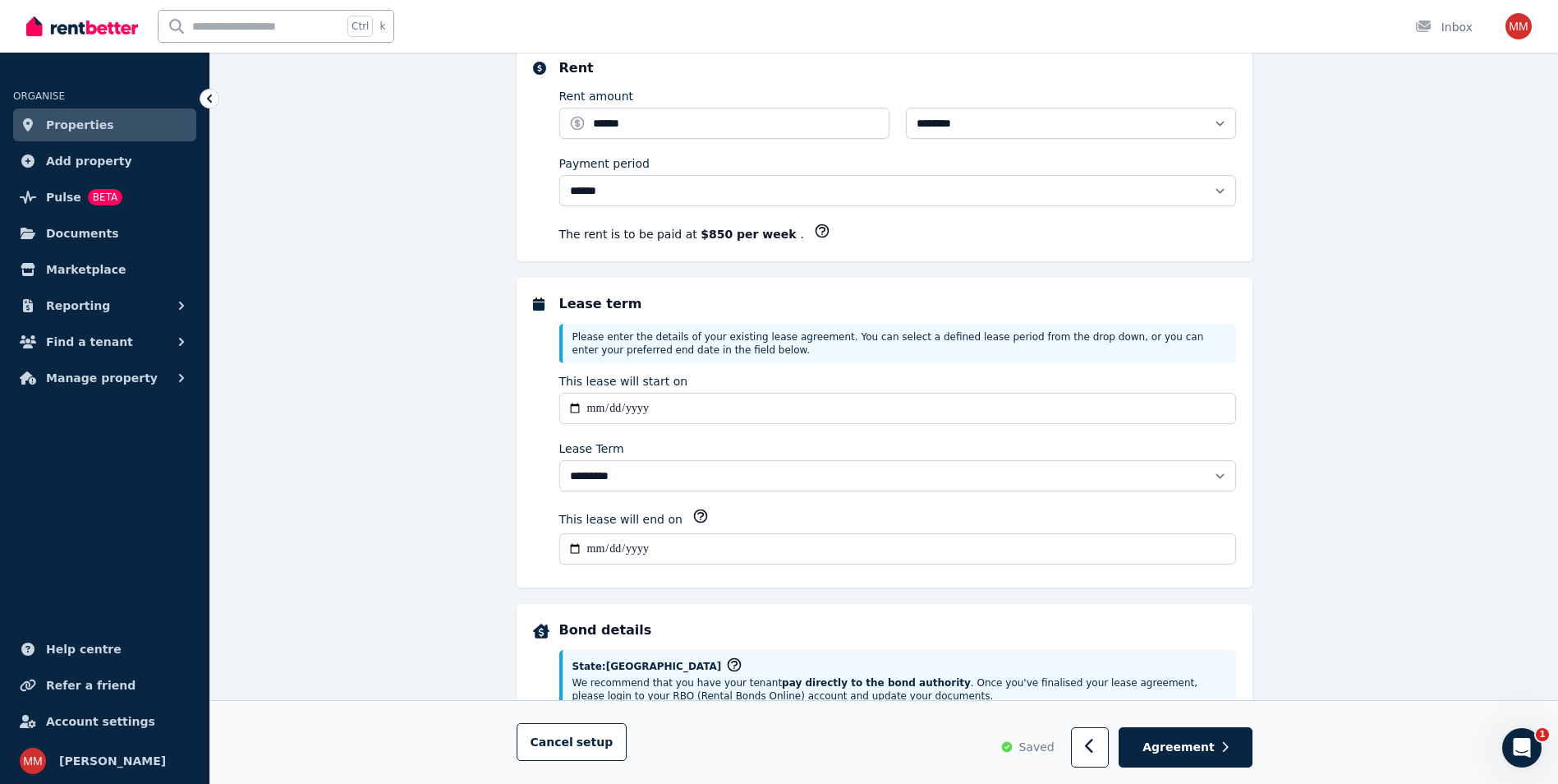
scroll to position [0, 0]
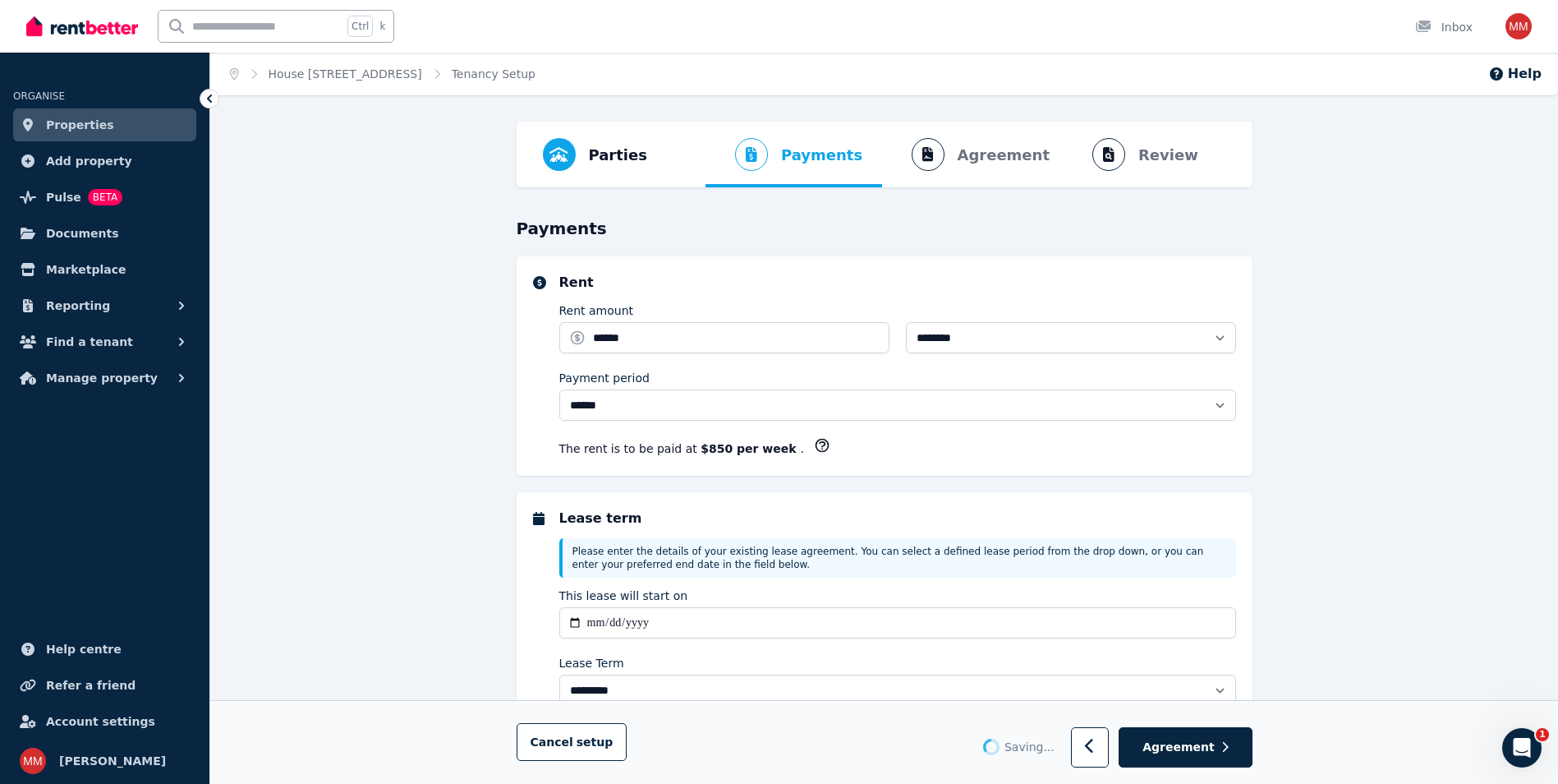
select select "**********"
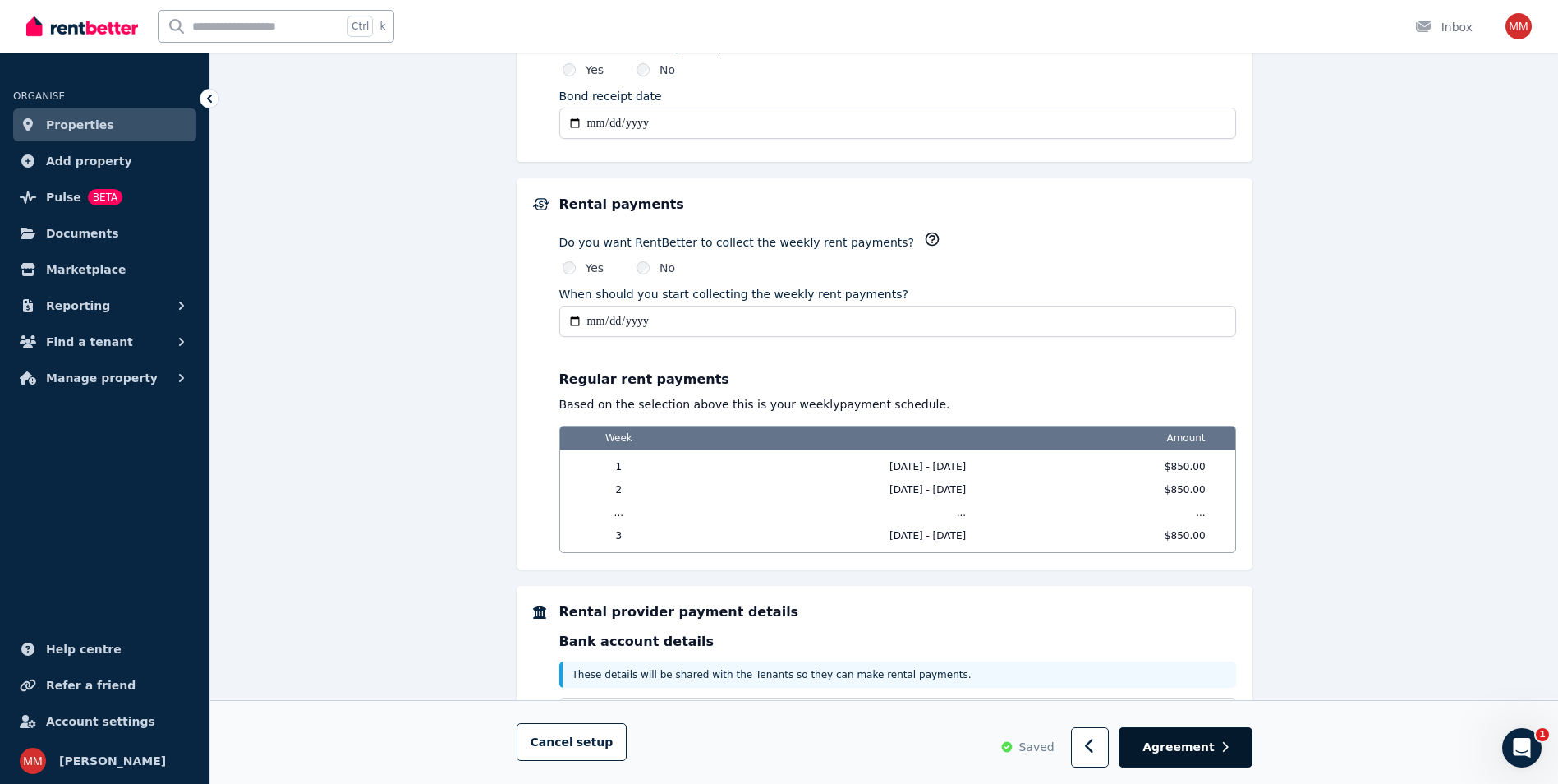
scroll to position [1134, 0]
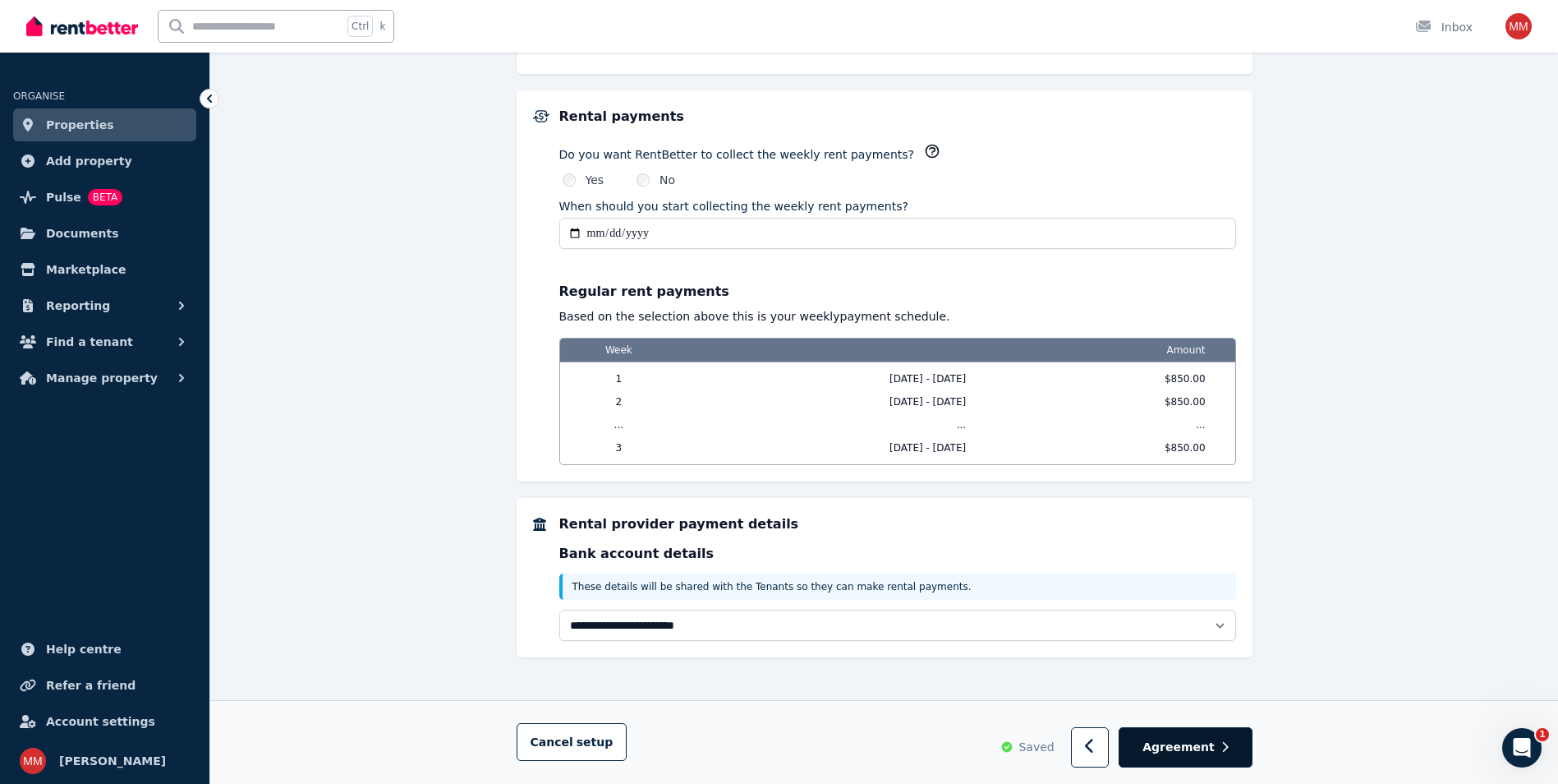
click at [1212, 751] on span "Agreement" at bounding box center [1179, 748] width 72 height 16
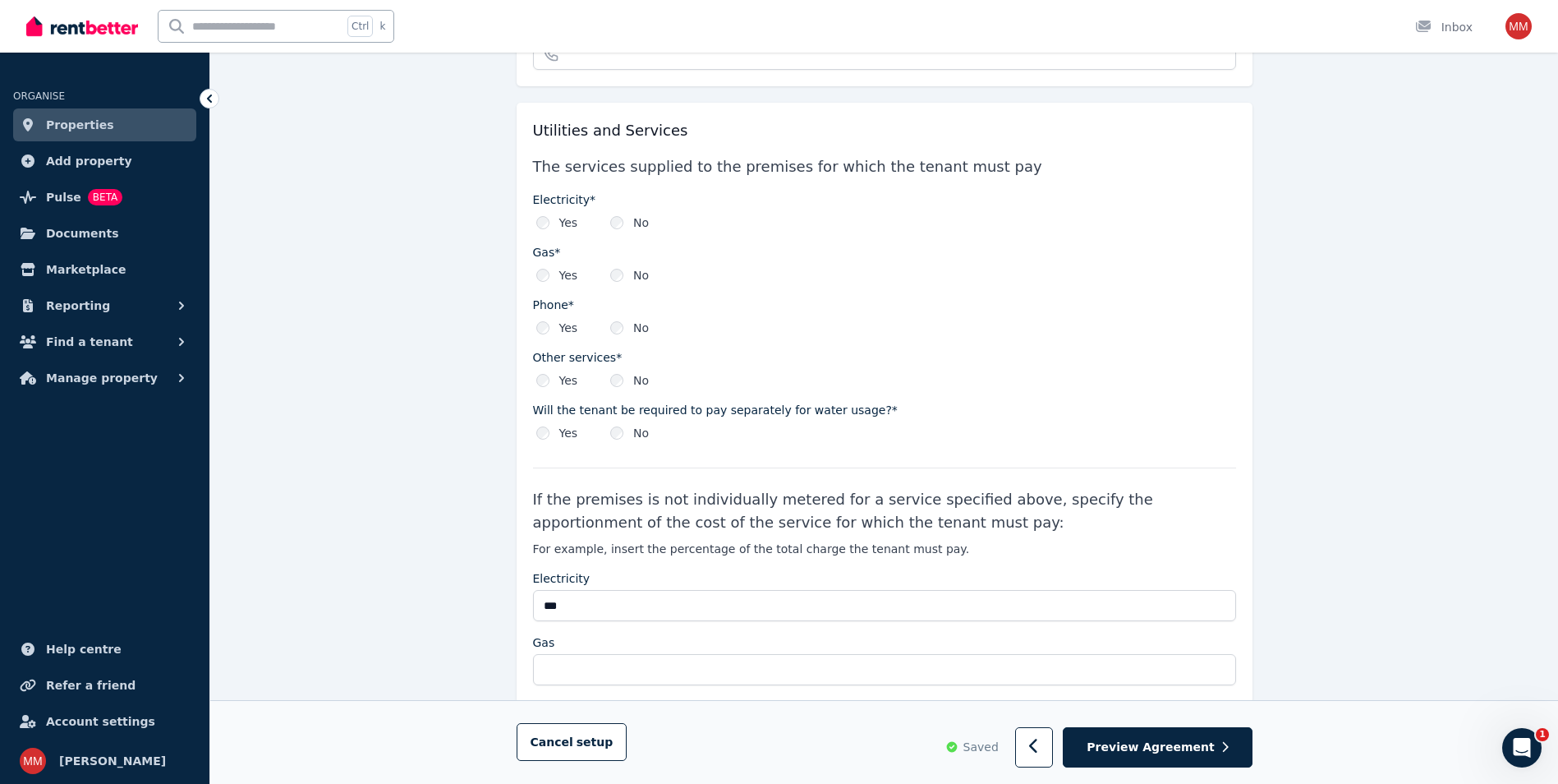
scroll to position [3051, 0]
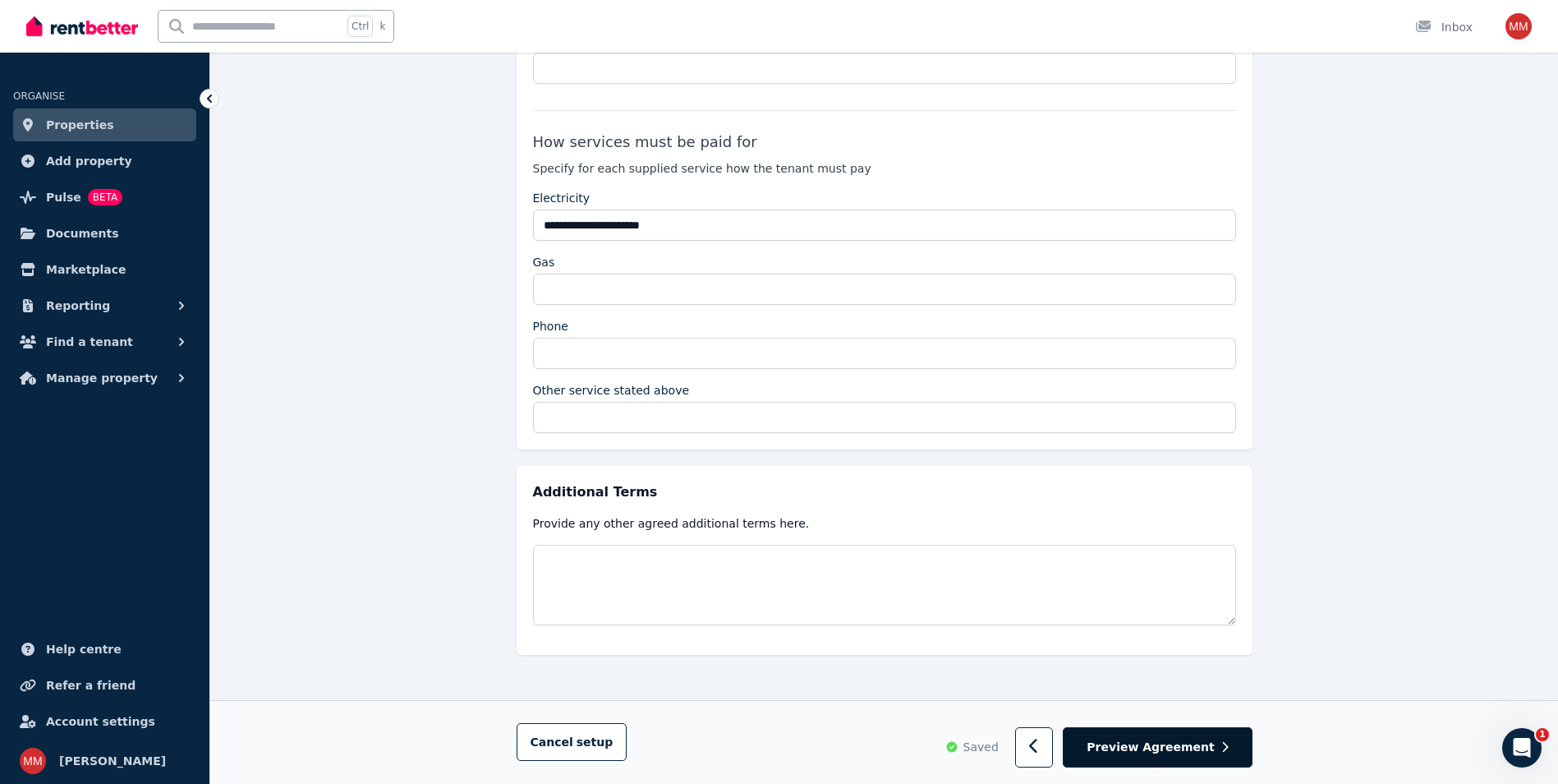
click at [1209, 758] on button "Preview Agreement" at bounding box center [1157, 748] width 189 height 40
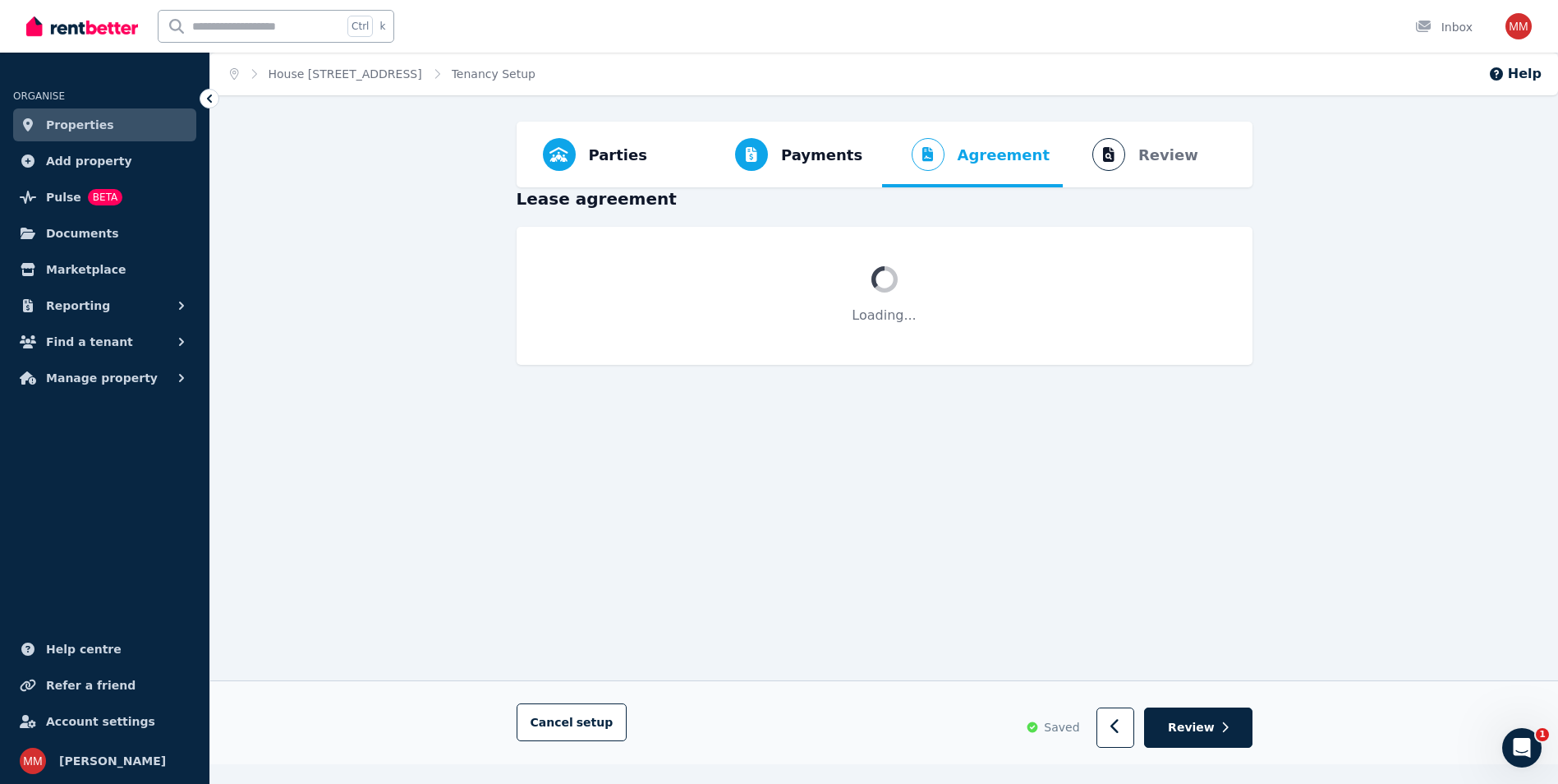
scroll to position [0, 0]
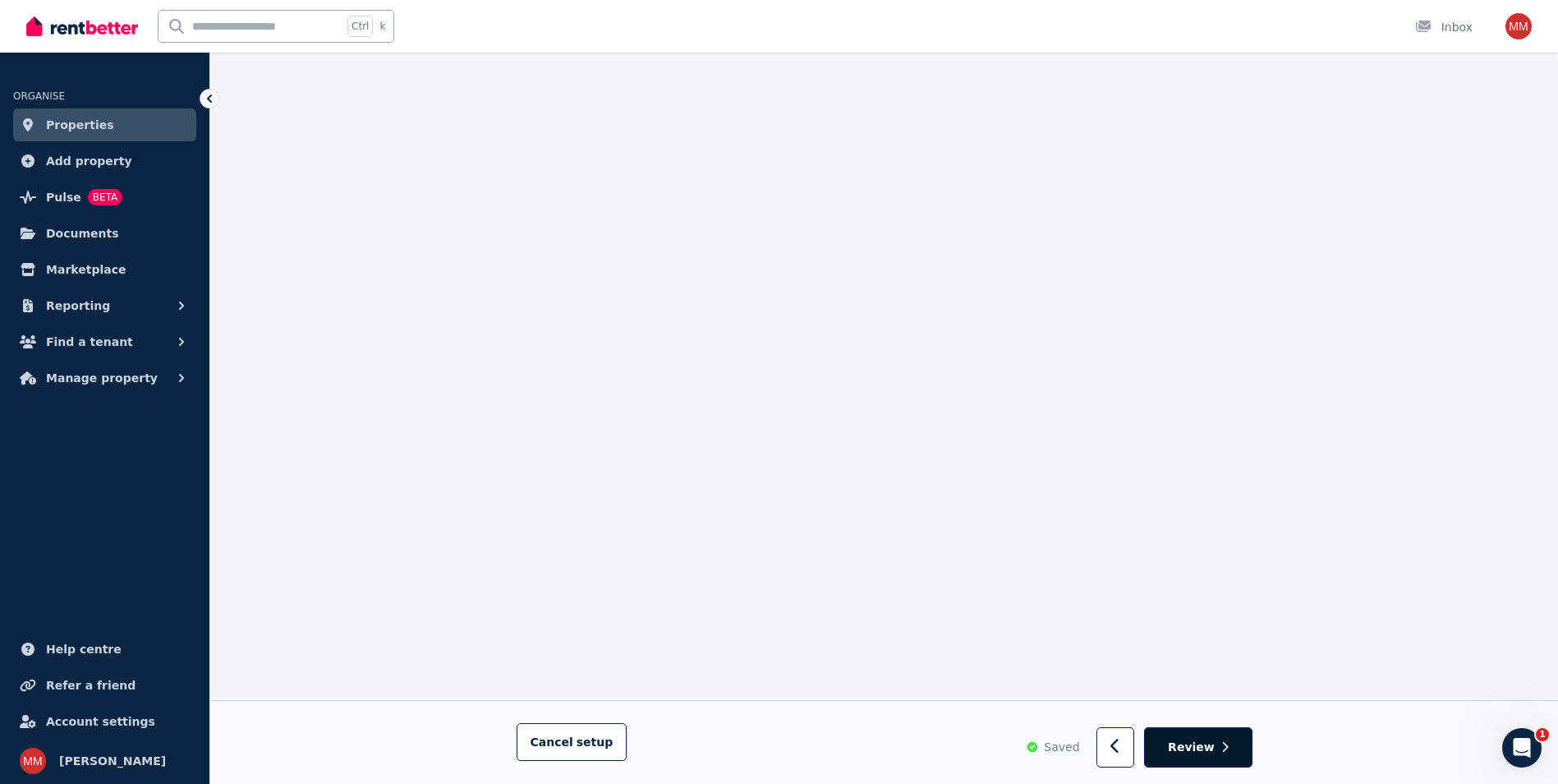
click at [1201, 756] on button "Review" at bounding box center [1198, 748] width 108 height 40
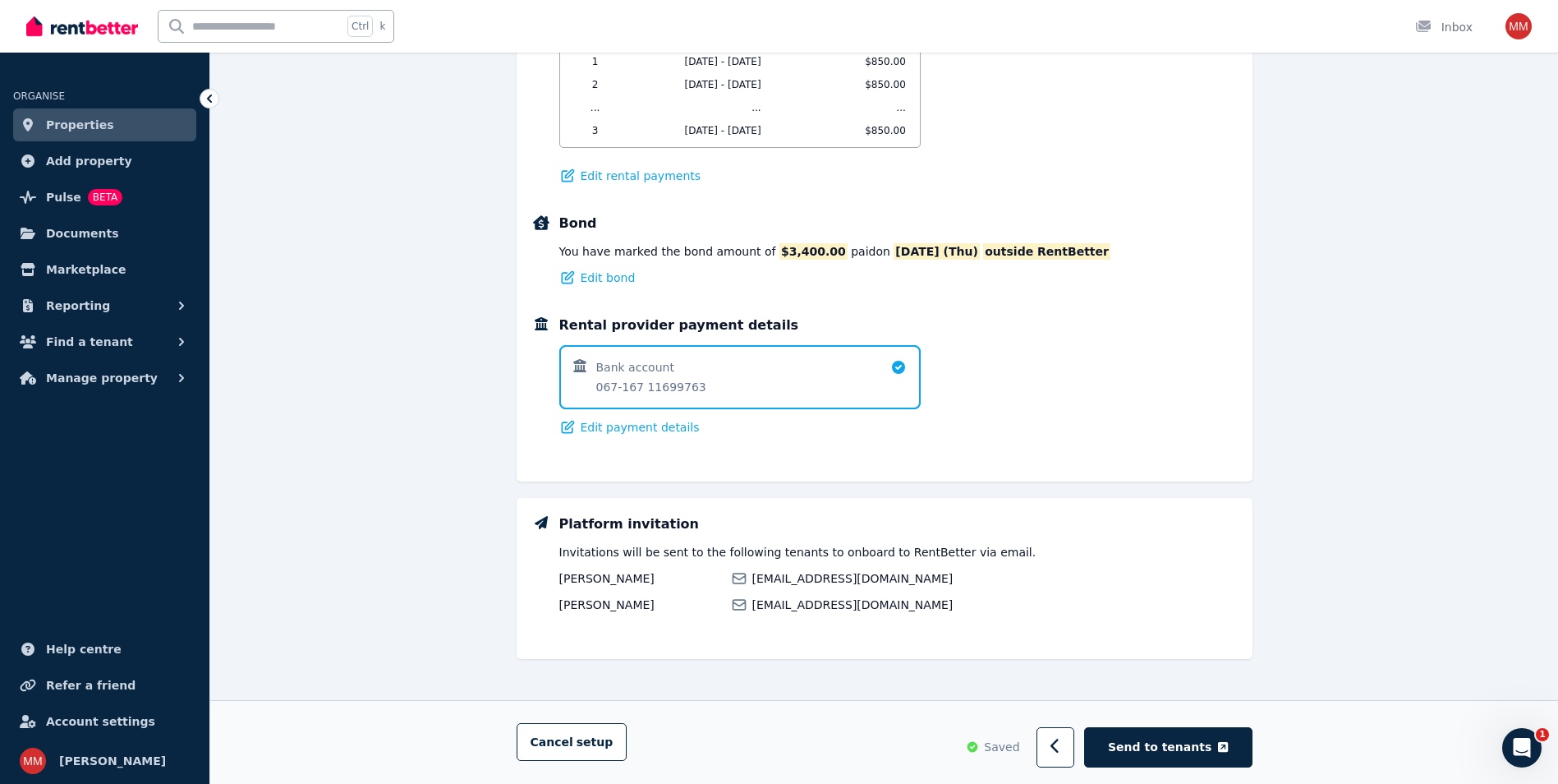
scroll to position [980, 0]
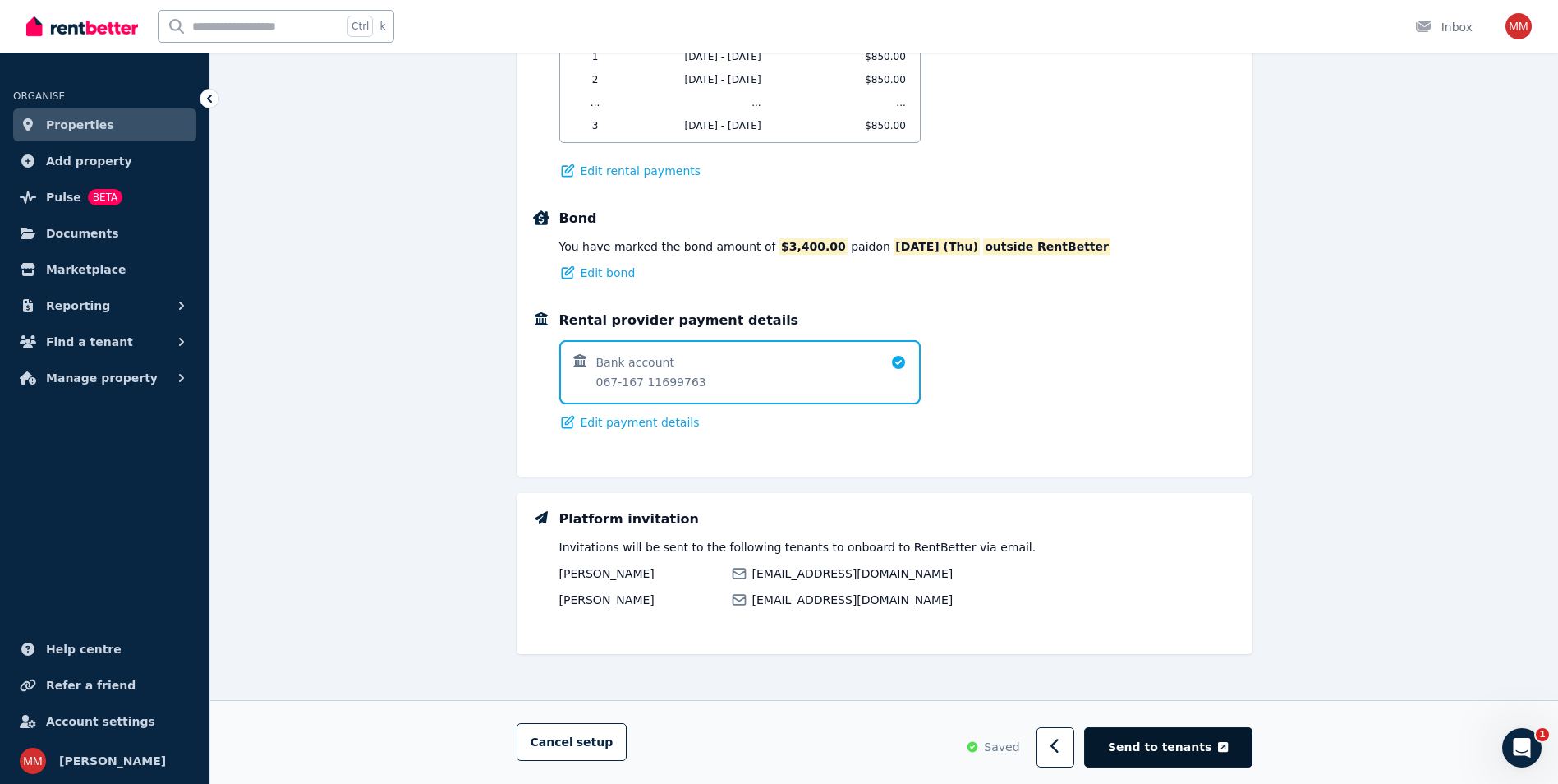
click at [1176, 752] on span "Send to tenants" at bounding box center [1161, 747] width 104 height 16
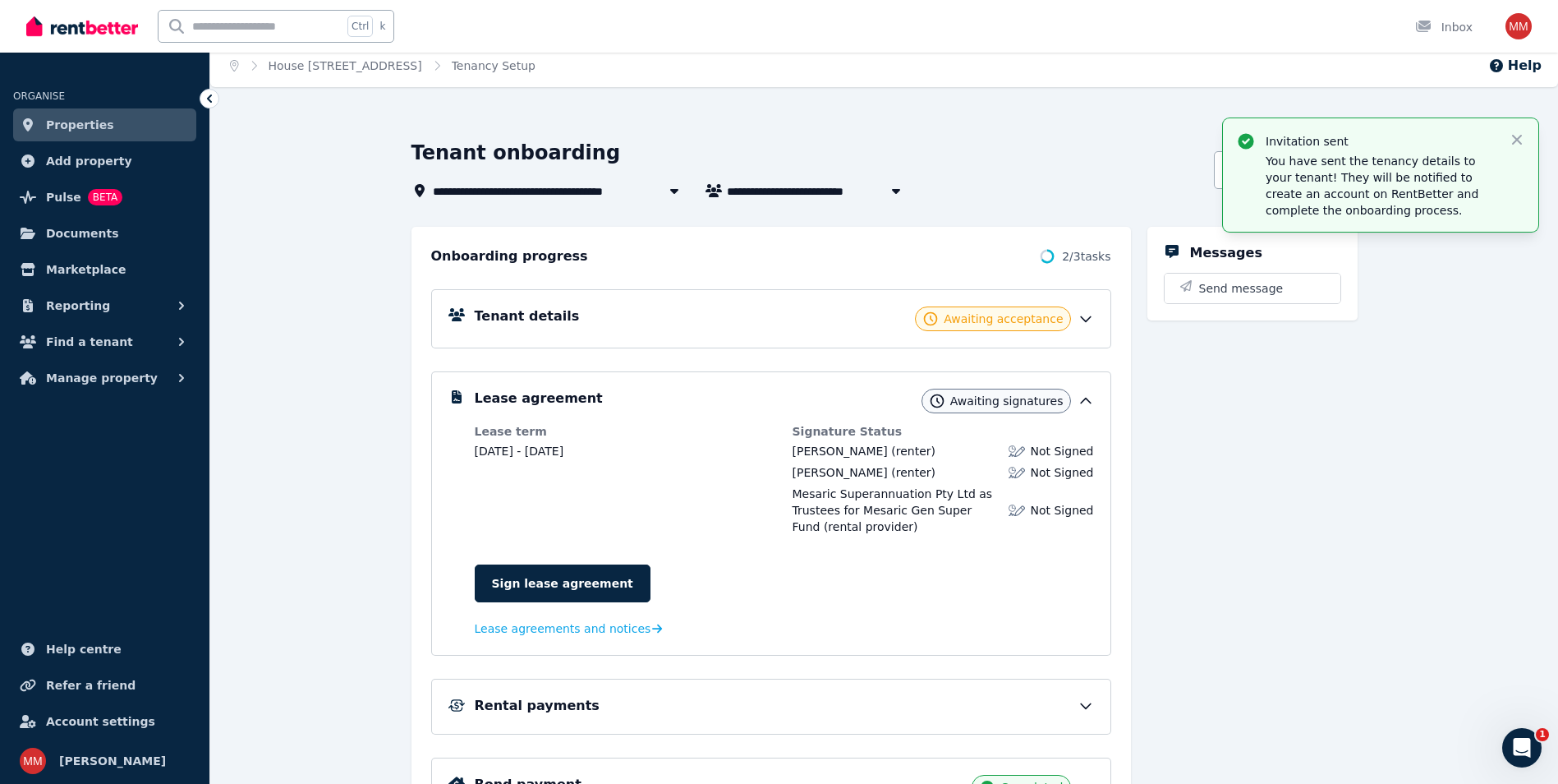
scroll to position [0, 0]
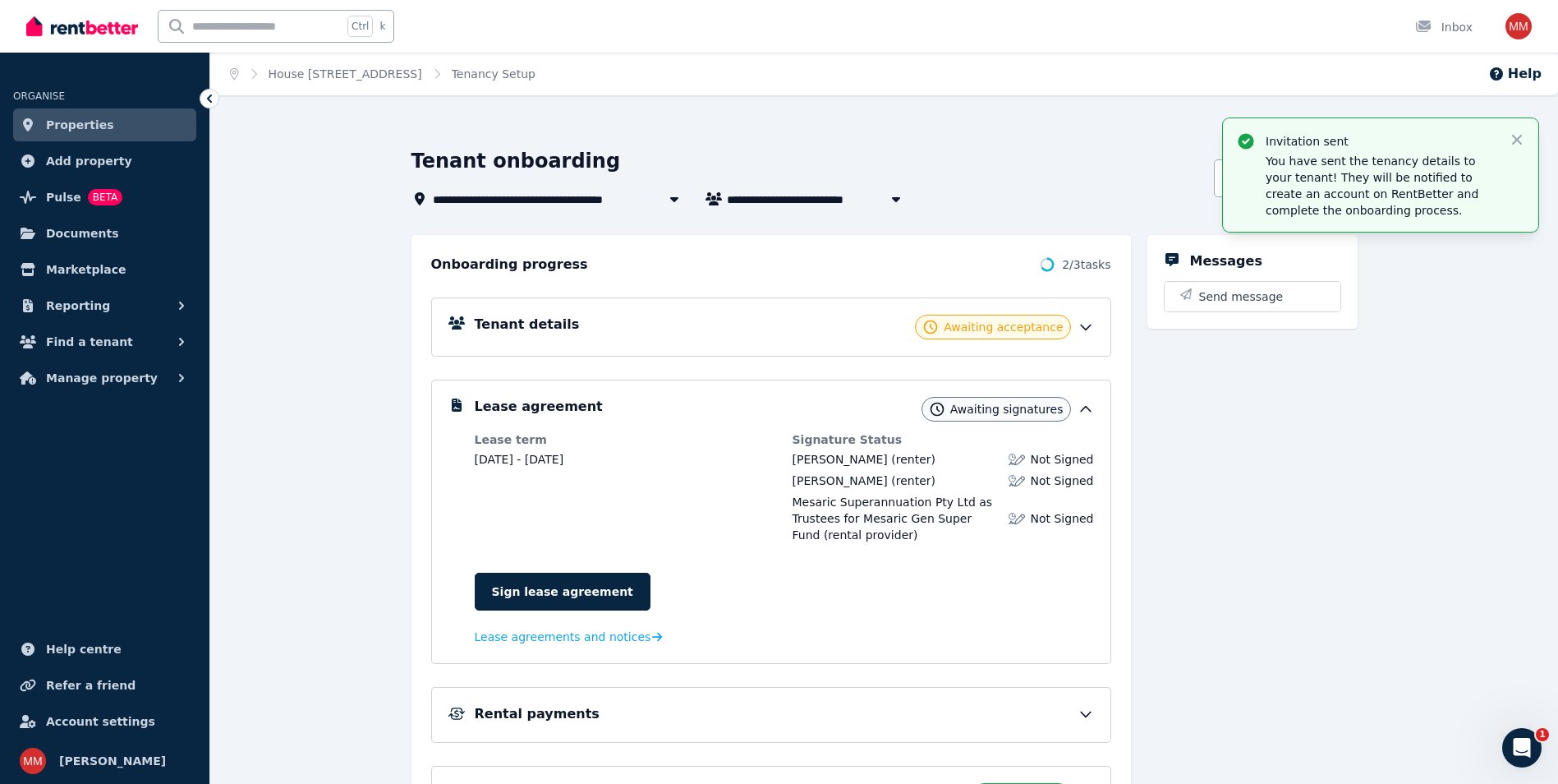
click at [72, 123] on span "Properties" at bounding box center [79, 125] width 68 height 20
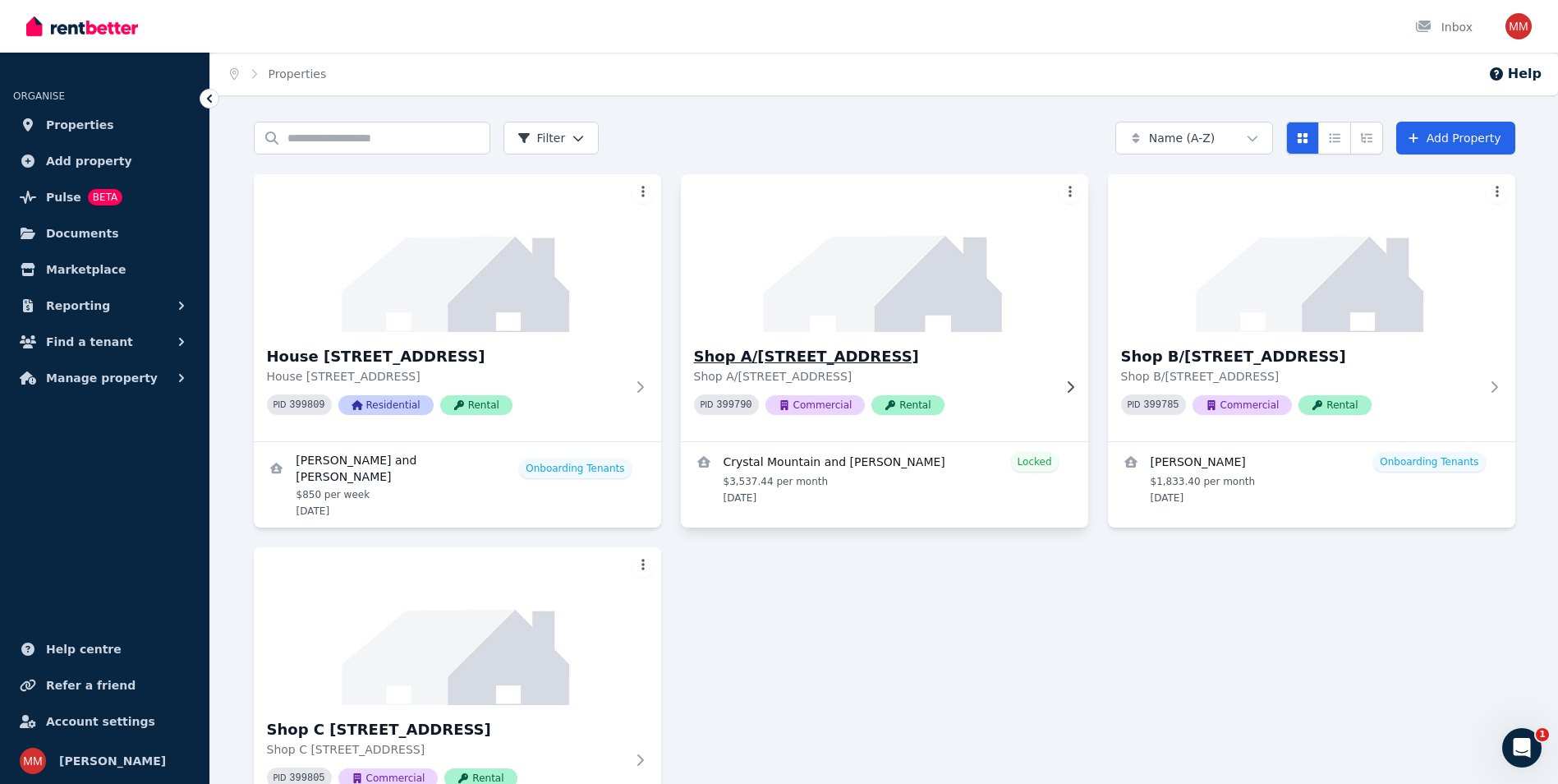
click at [884, 353] on h3 "Shop A/[STREET_ADDRESS]" at bounding box center [872, 356] width 358 height 23
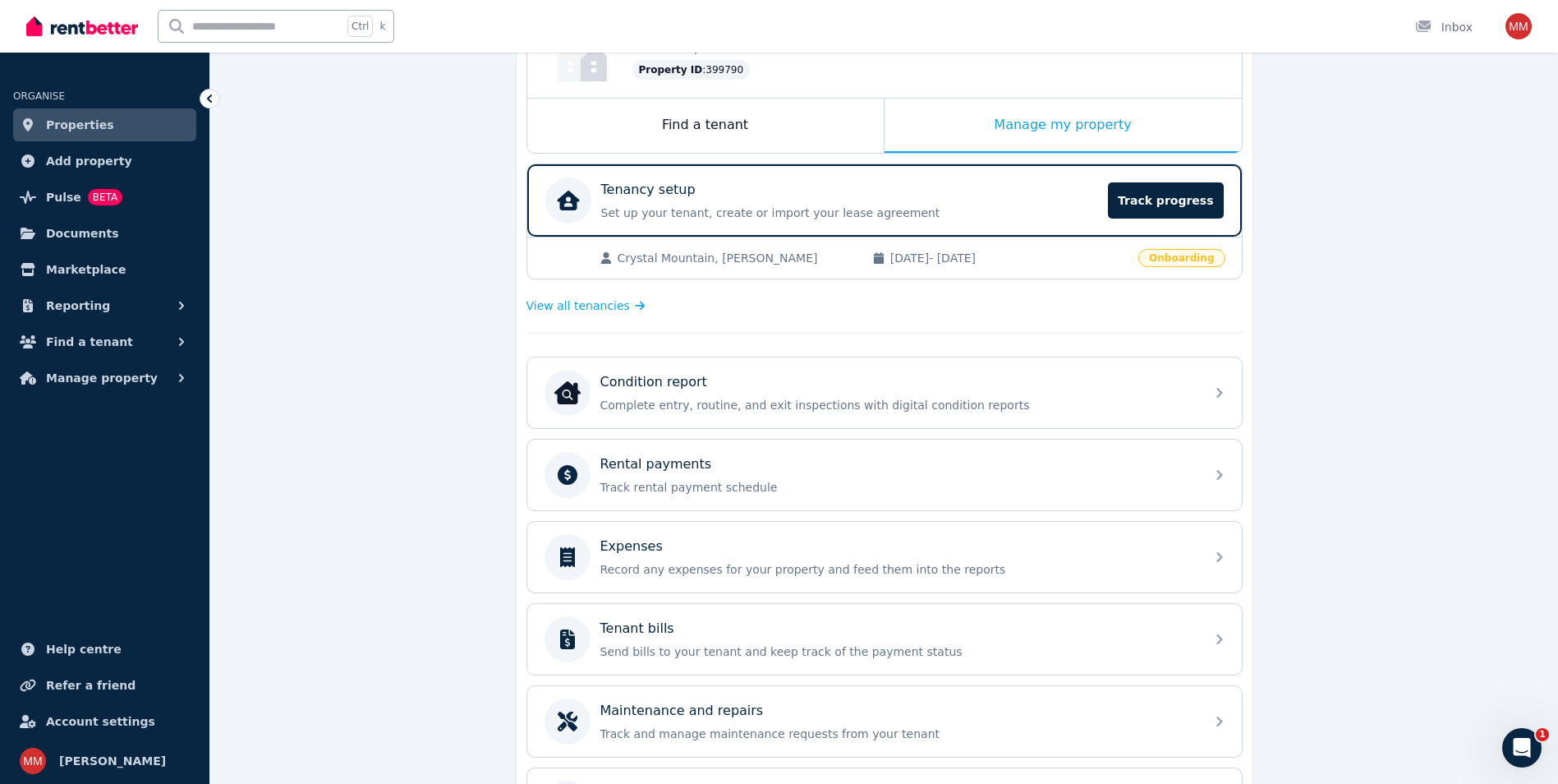
scroll to position [20, 0]
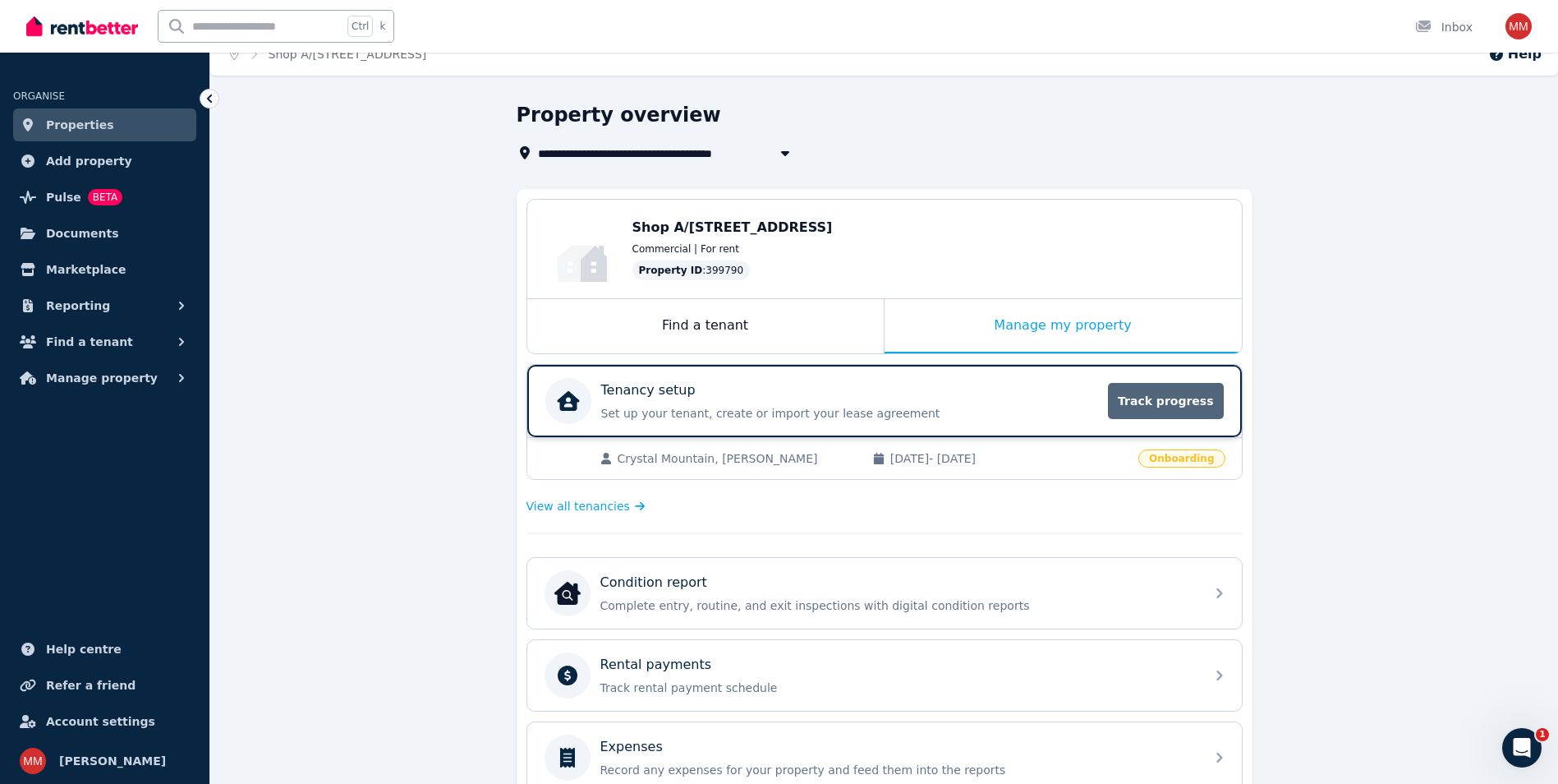
click at [1201, 406] on span "Track progress" at bounding box center [1166, 401] width 115 height 36
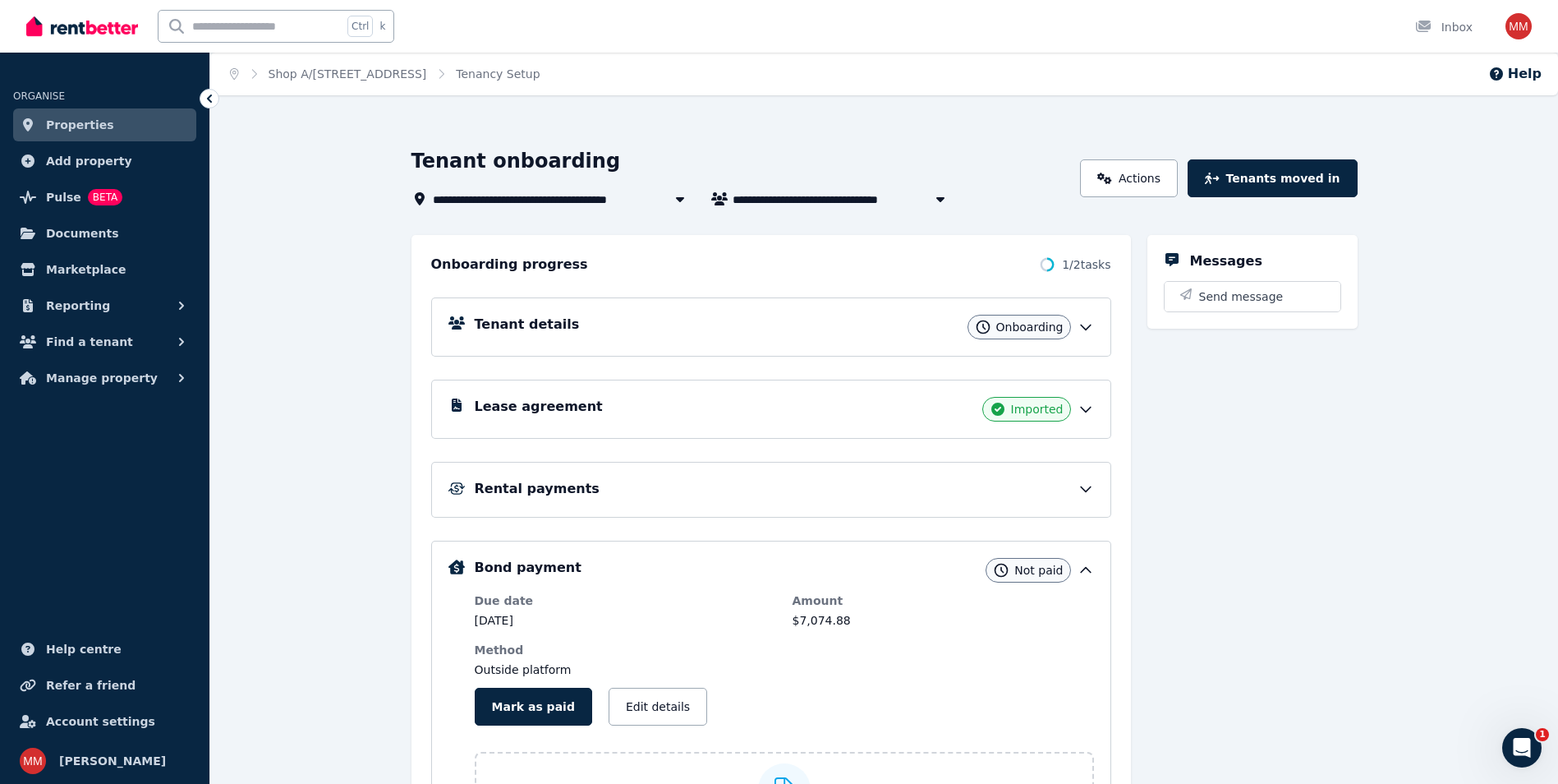
click at [1079, 328] on icon at bounding box center [1086, 327] width 16 height 16
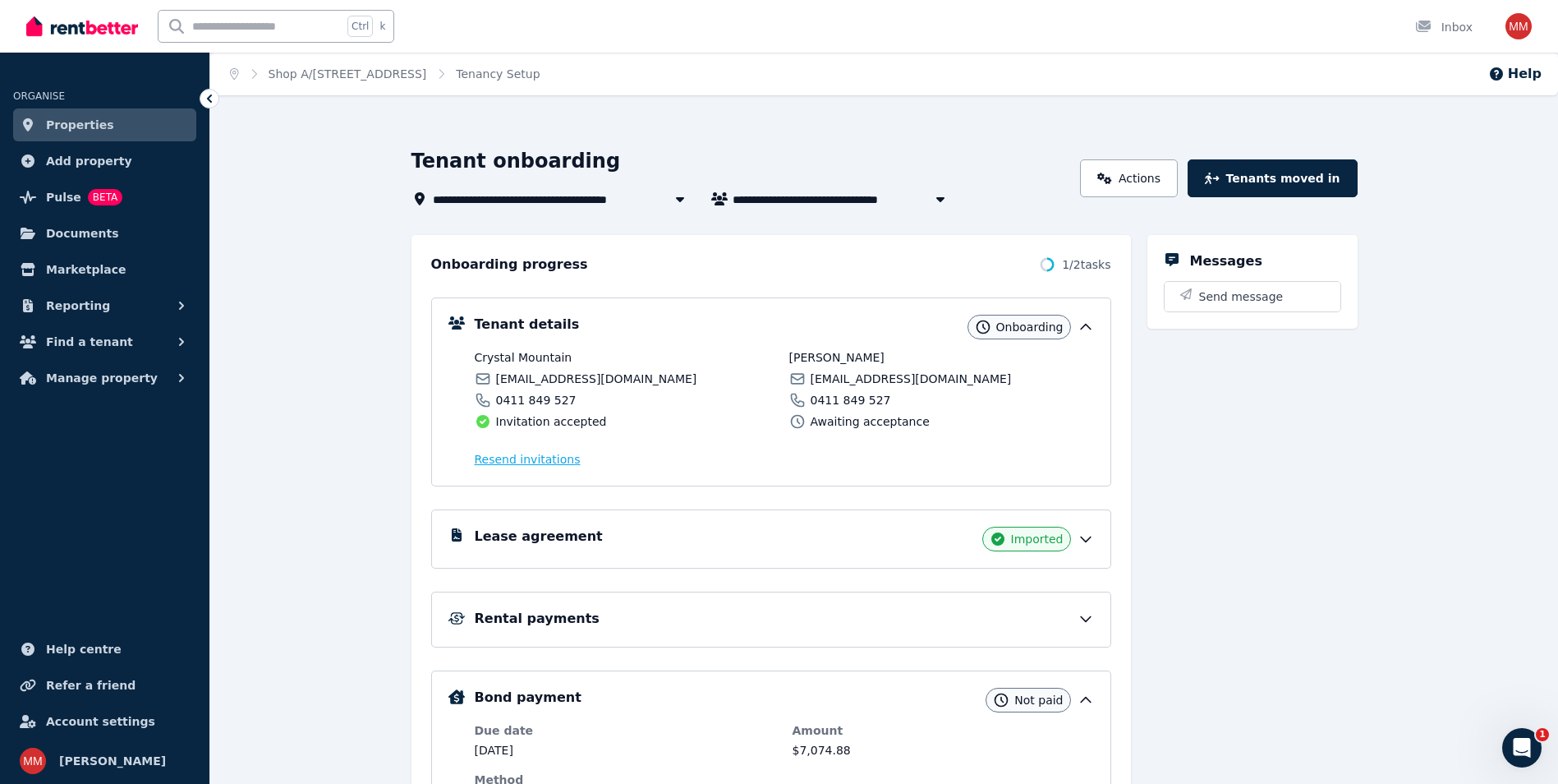
click at [515, 466] on span "Resend invitation s" at bounding box center [528, 459] width 106 height 16
click at [54, 124] on span "Properties" at bounding box center [79, 125] width 68 height 20
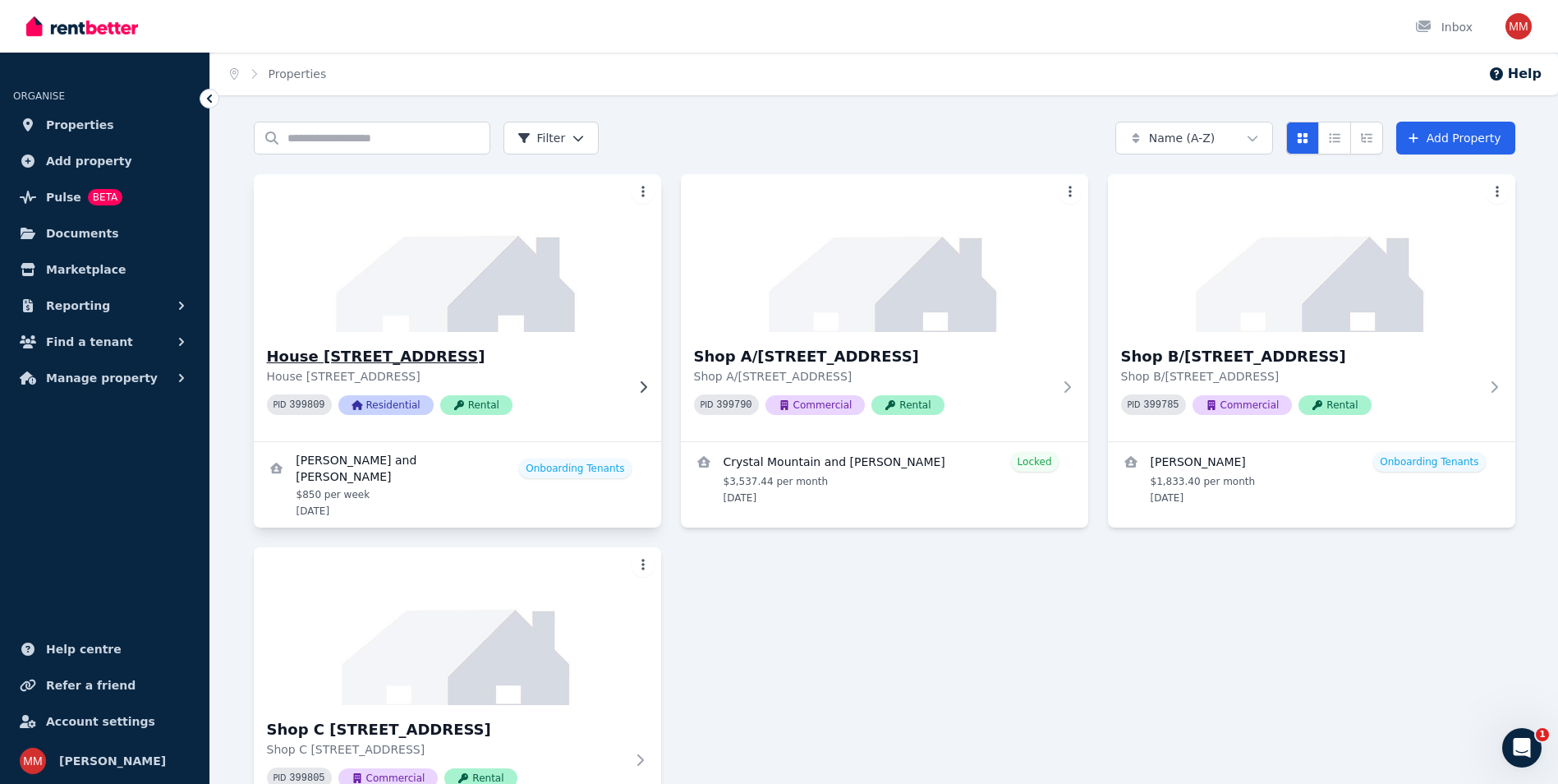
click at [439, 358] on h3 "House [STREET_ADDRESS]" at bounding box center [446, 356] width 358 height 23
